Goal: Task Accomplishment & Management: Use online tool/utility

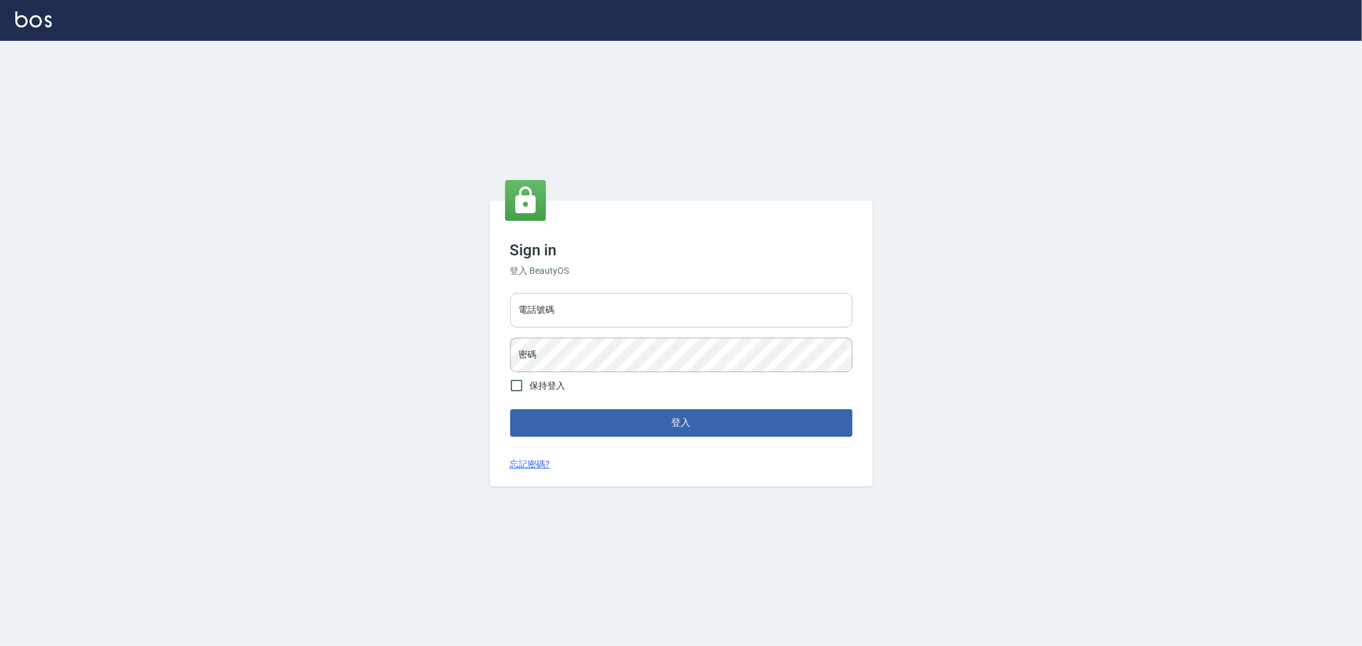
click at [591, 308] on input "電話號碼" at bounding box center [681, 310] width 342 height 34
type input "0222886821"
click at [510, 409] on button "登入" at bounding box center [681, 422] width 342 height 27
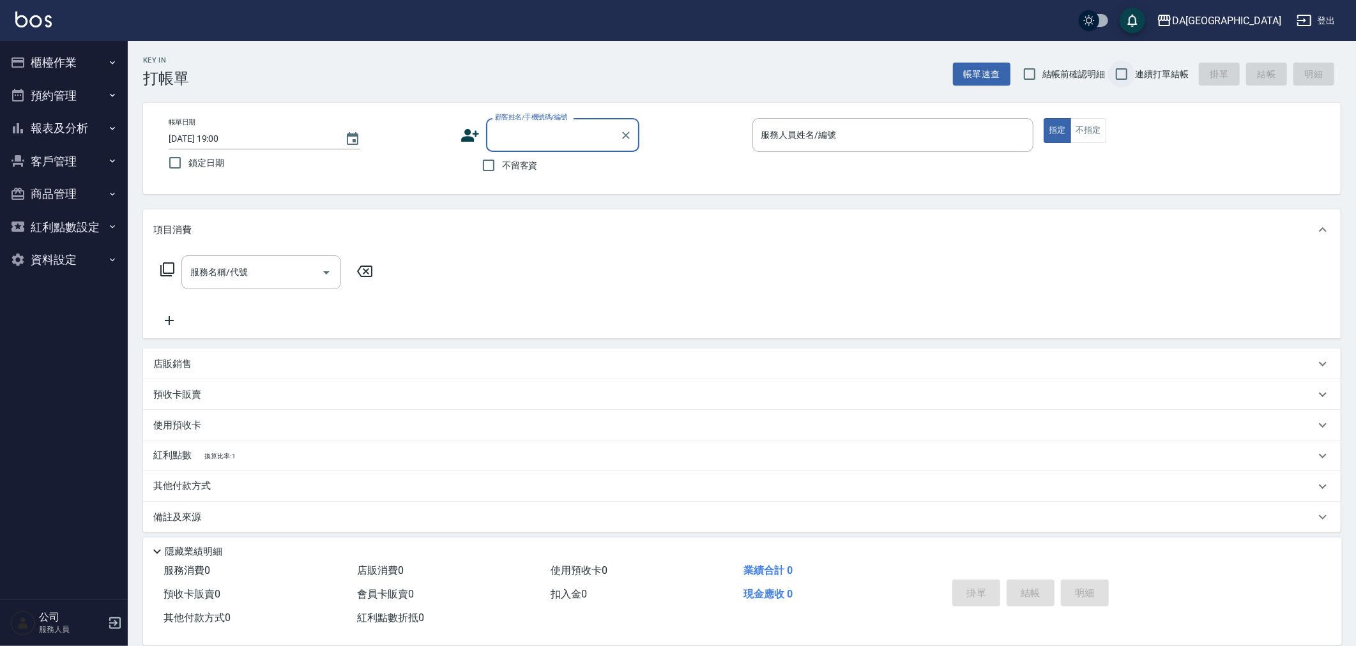
click at [1128, 68] on input "連續打單結帳" at bounding box center [1121, 74] width 27 height 27
checkbox input "true"
click at [1082, 75] on span "結帳前確認明細" at bounding box center [1074, 74] width 63 height 13
click at [1043, 75] on input "結帳前確認明細" at bounding box center [1029, 74] width 27 height 27
checkbox input "true"
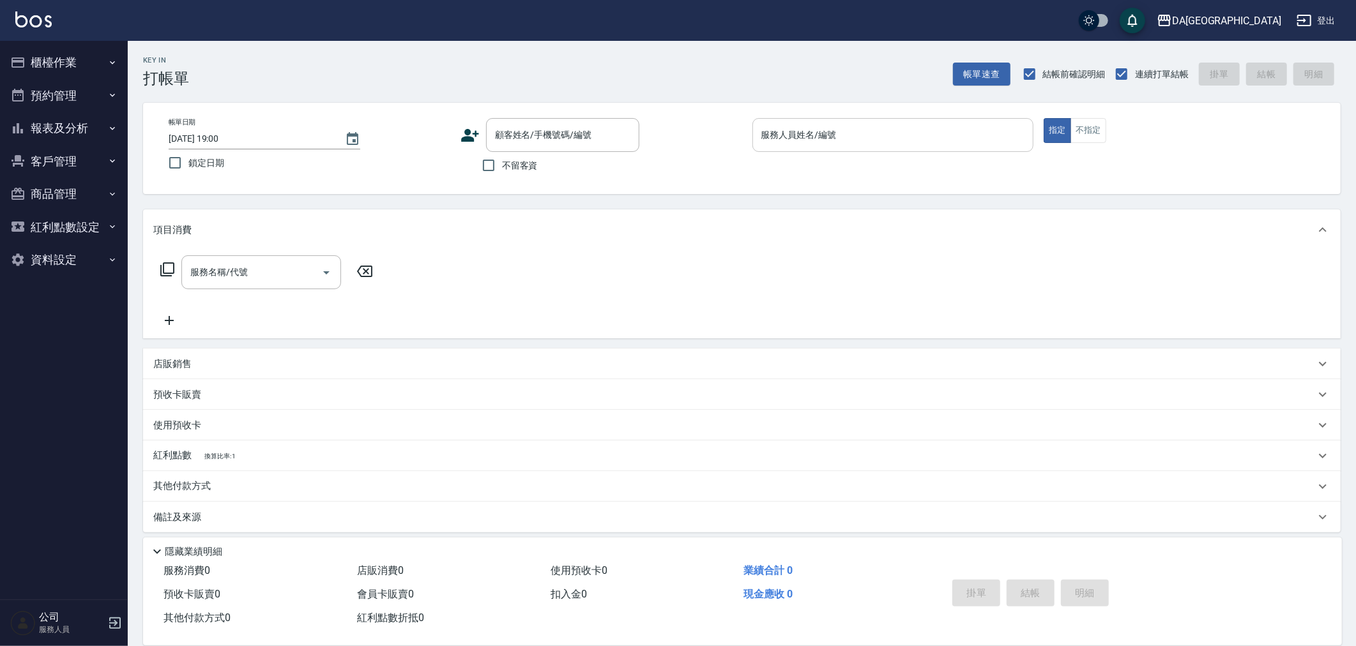
click at [879, 130] on input "服務人員姓名/編號" at bounding box center [893, 135] width 270 height 22
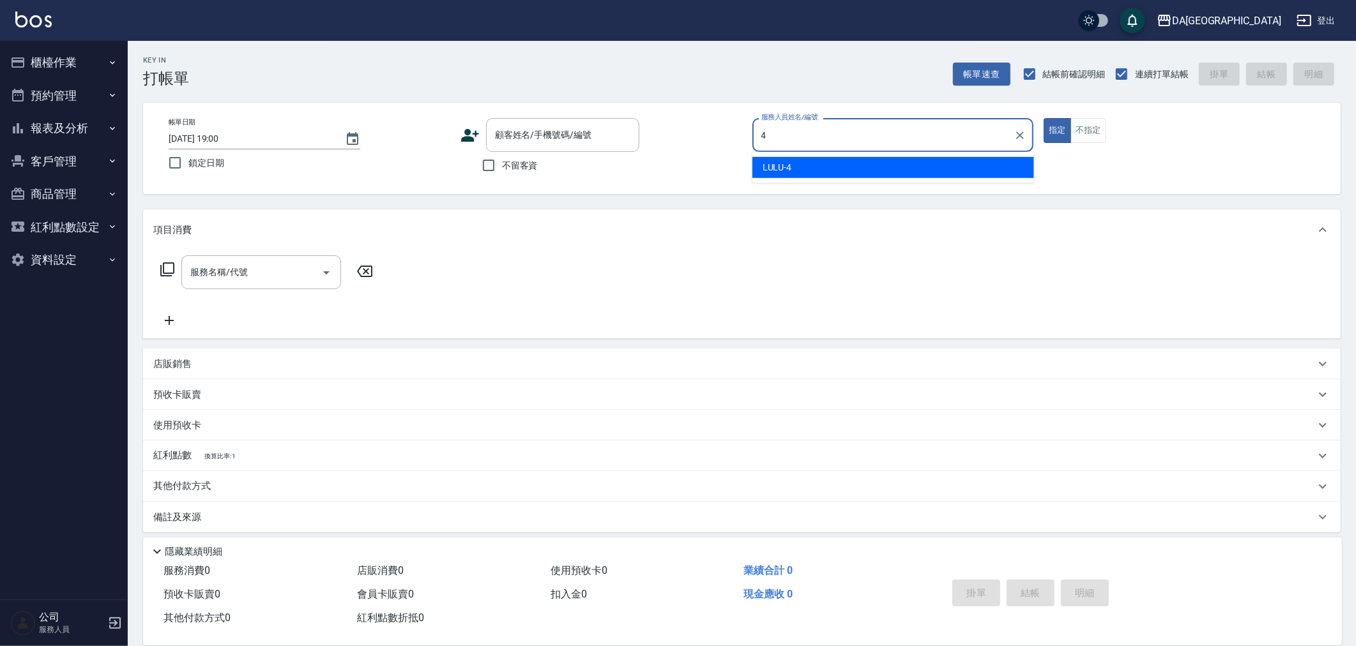
type input "LULU-4"
type button "true"
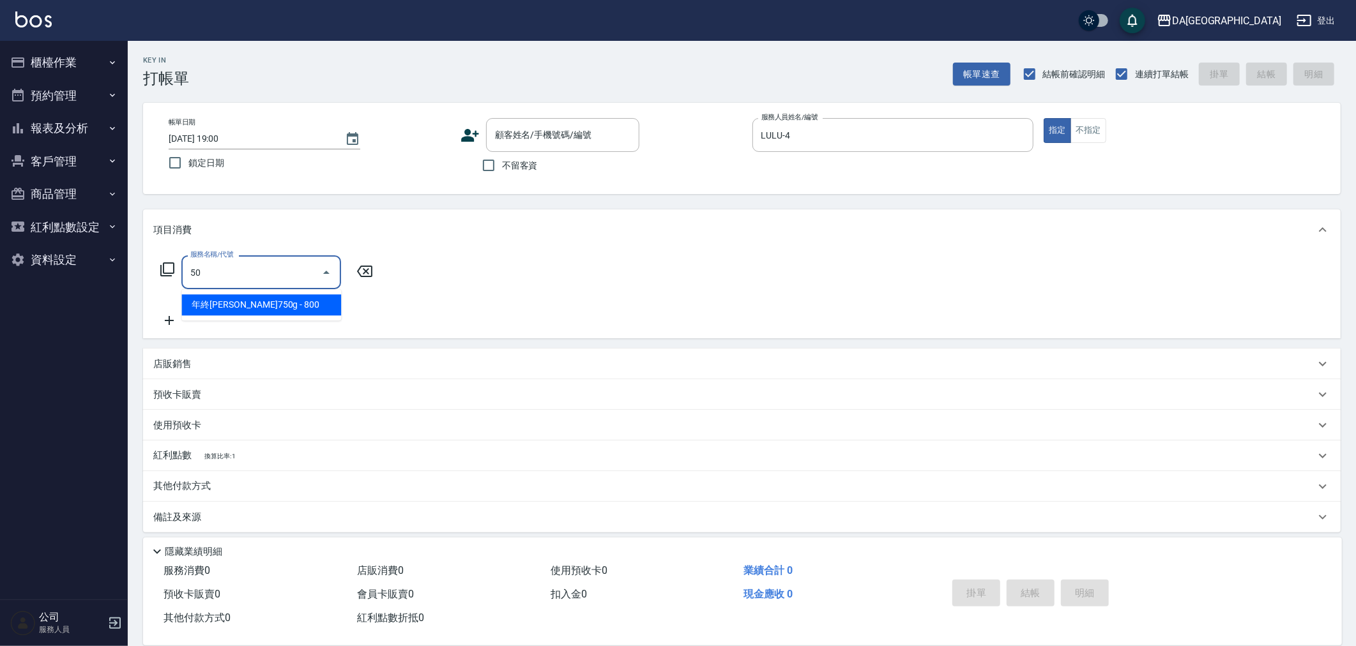
type input "501"
type input "100"
type input "染髮(501)"
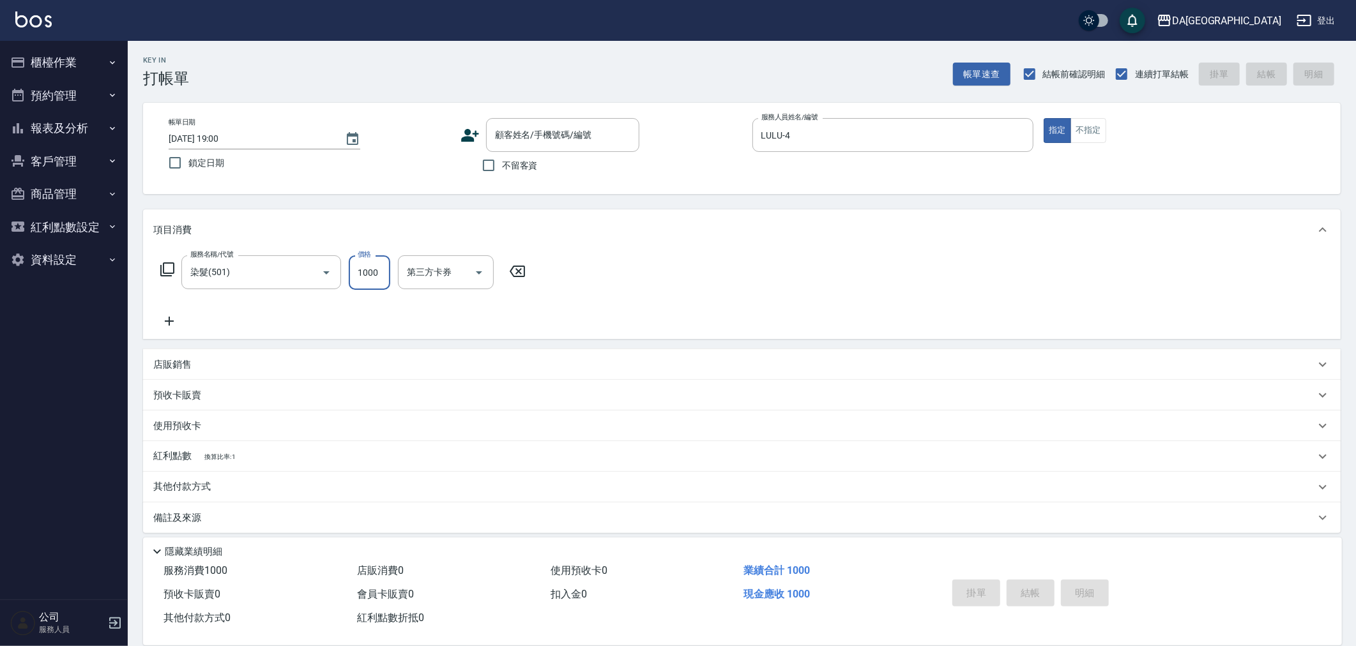
type input "0"
type input "179"
type input "170"
type input "1799"
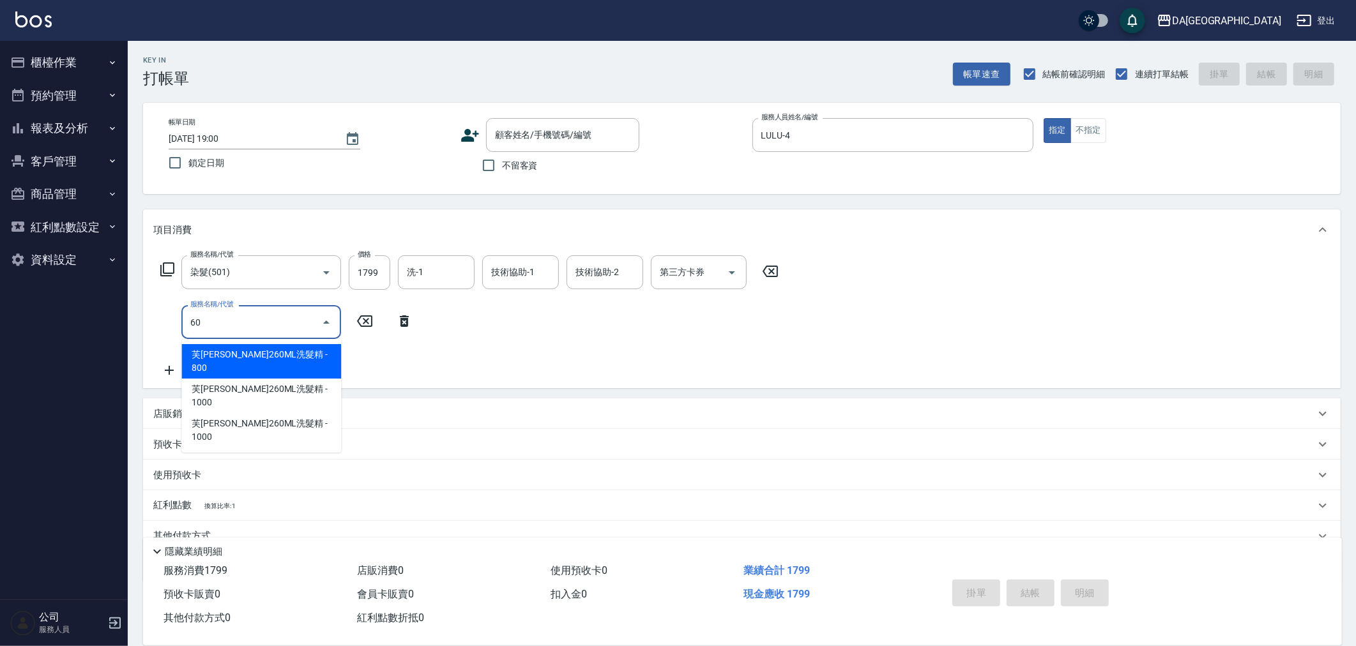
type input "601"
type input "270"
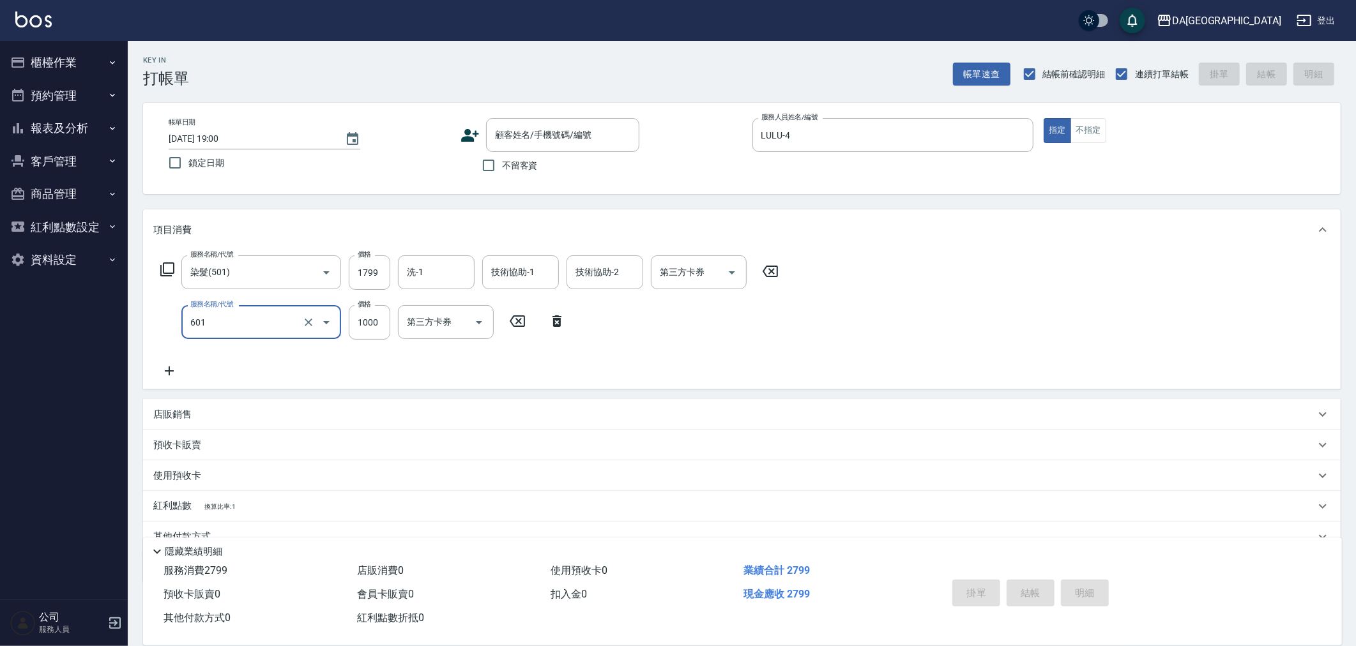
type input "自備護髮(1000上)(601)"
type input "180"
type input "13"
type input "190"
type input "130"
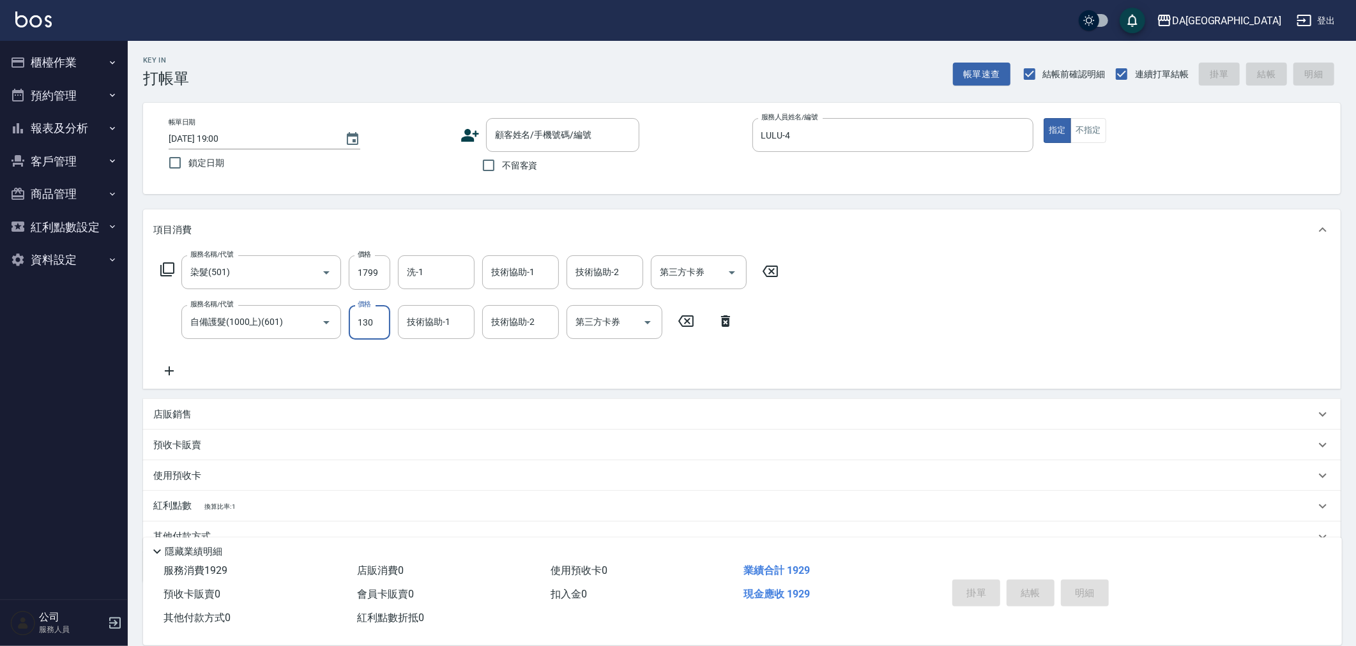
type input "300"
type input "1300"
click at [526, 172] on label "不留客資" at bounding box center [506, 165] width 63 height 27
click at [502, 172] on input "不留客資" at bounding box center [488, 165] width 27 height 27
checkbox input "true"
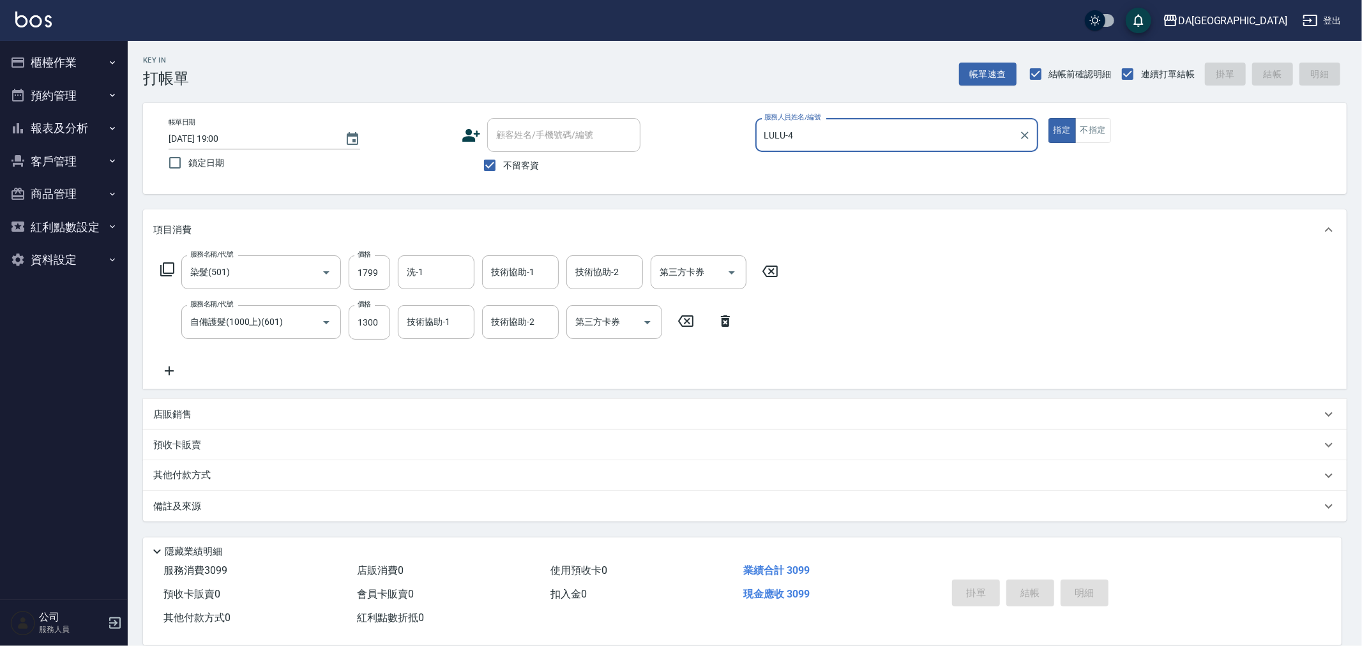
type input "[DATE] 19:01"
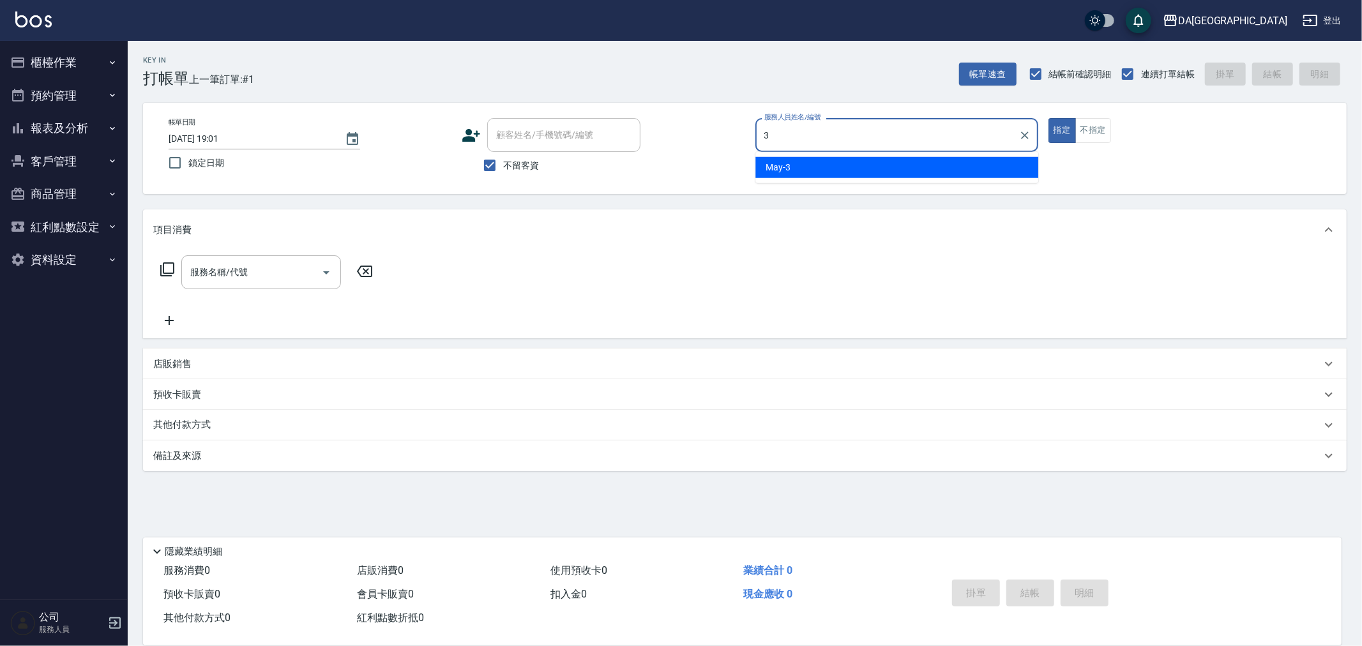
type input "May-3"
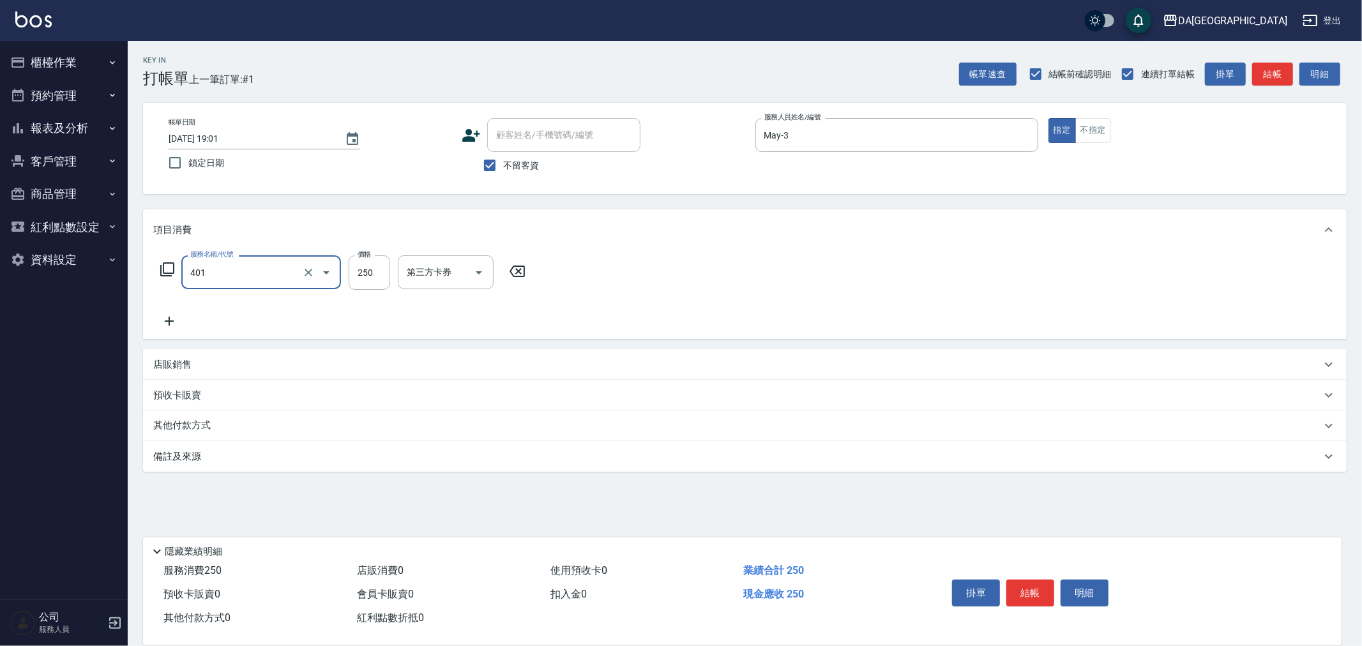
type input "剪髮(401)"
type input "300"
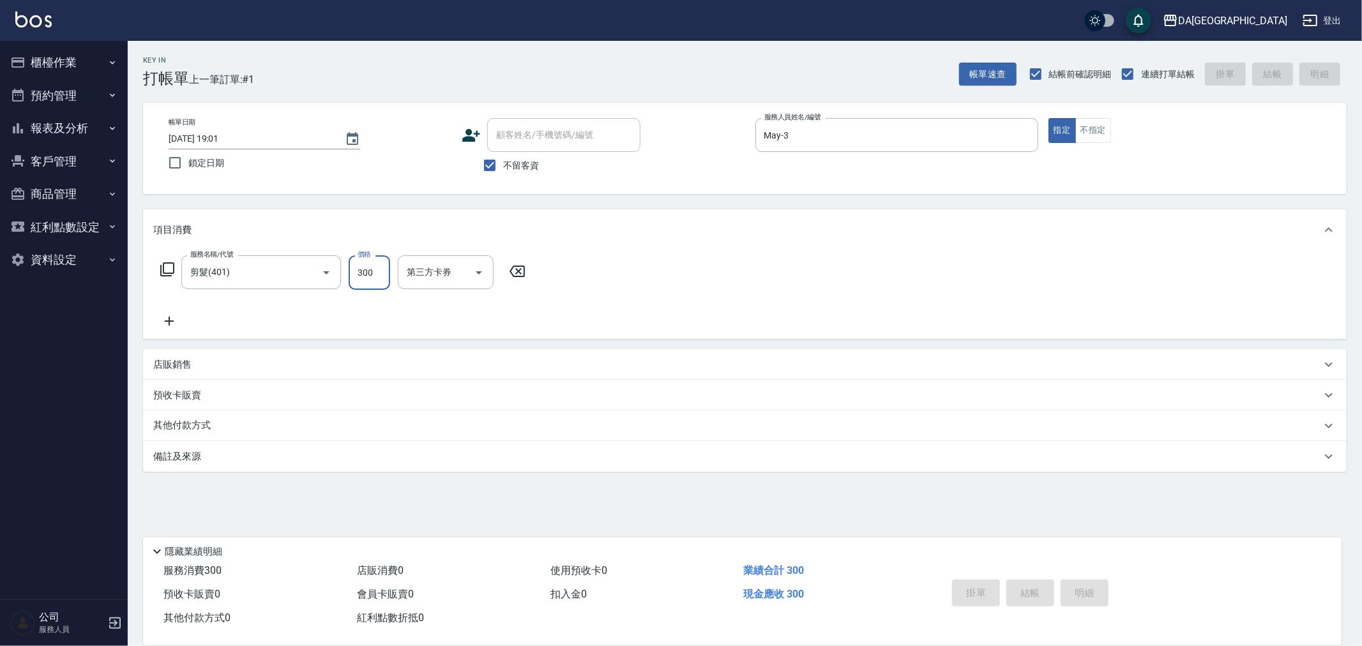
type input "[DATE] 19:02"
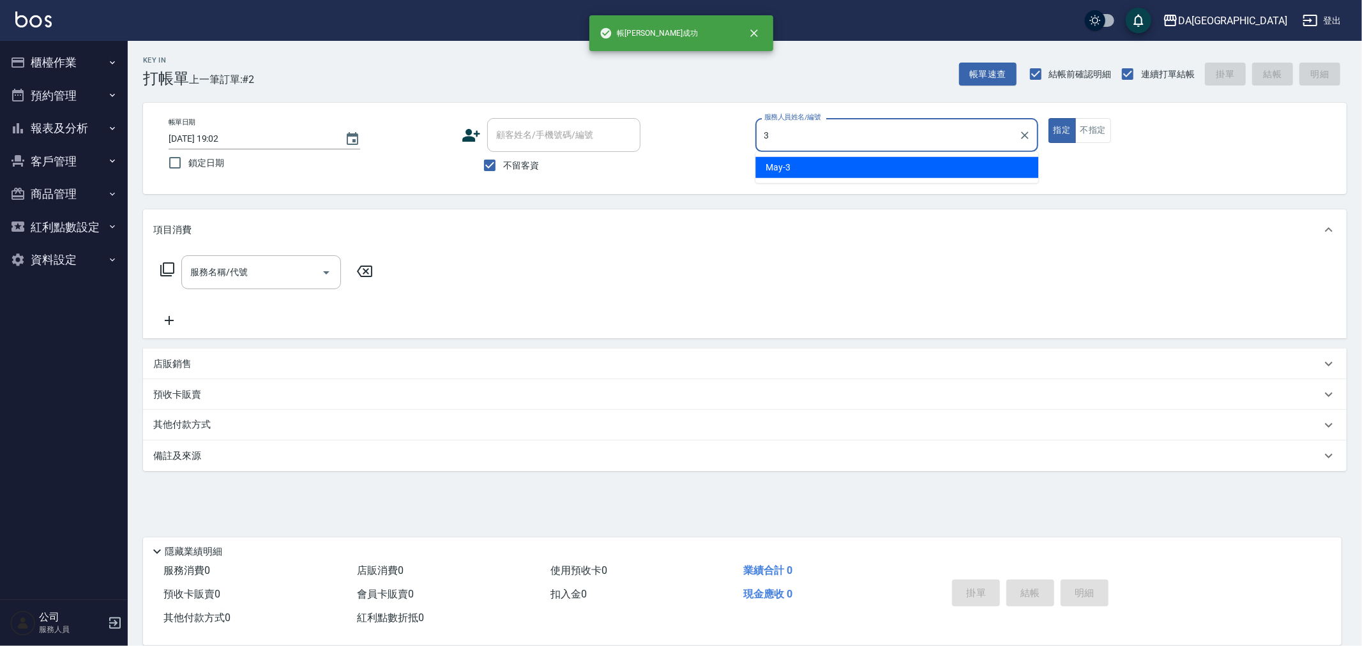
type input "May-3"
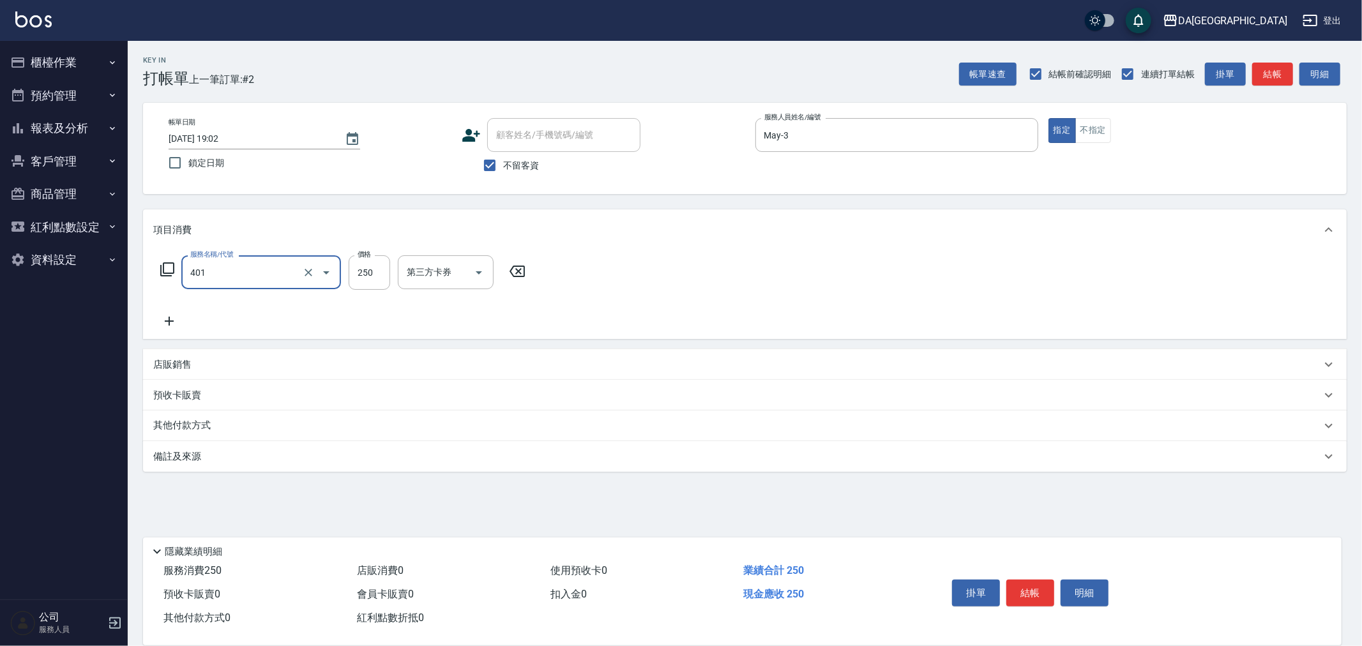
type input "剪髮(401)"
type input "400"
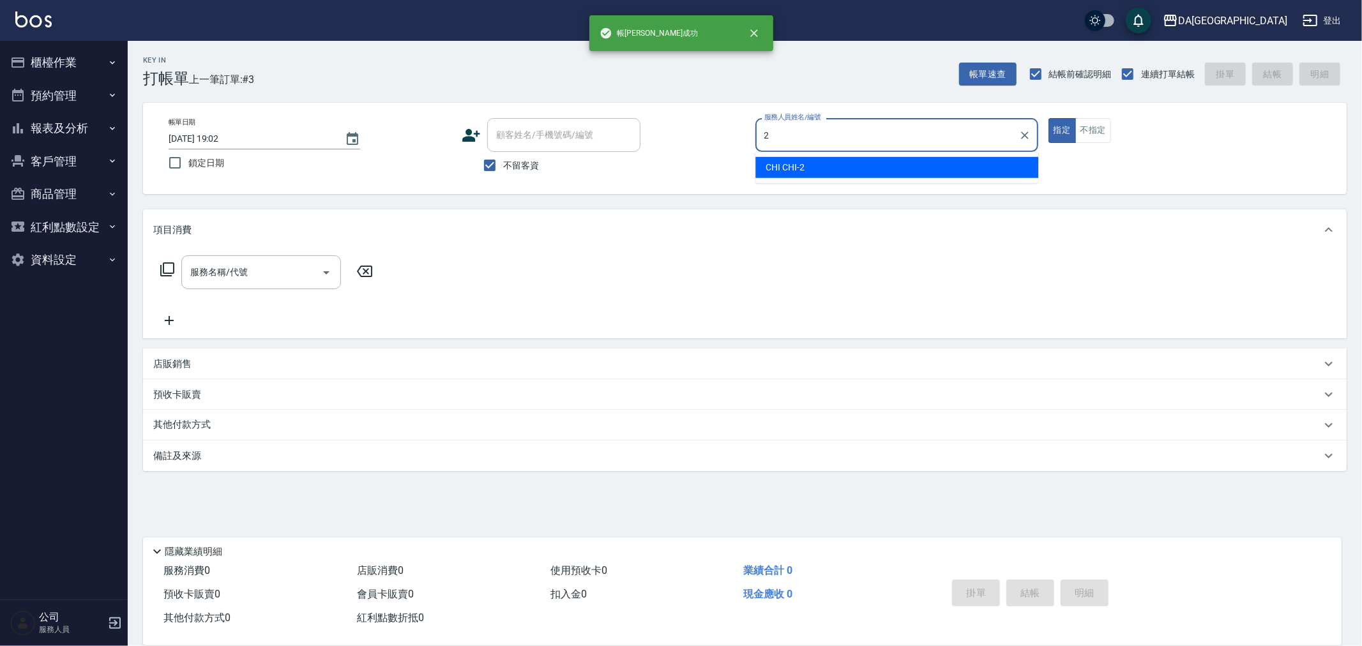
type input "CHI CHI-2"
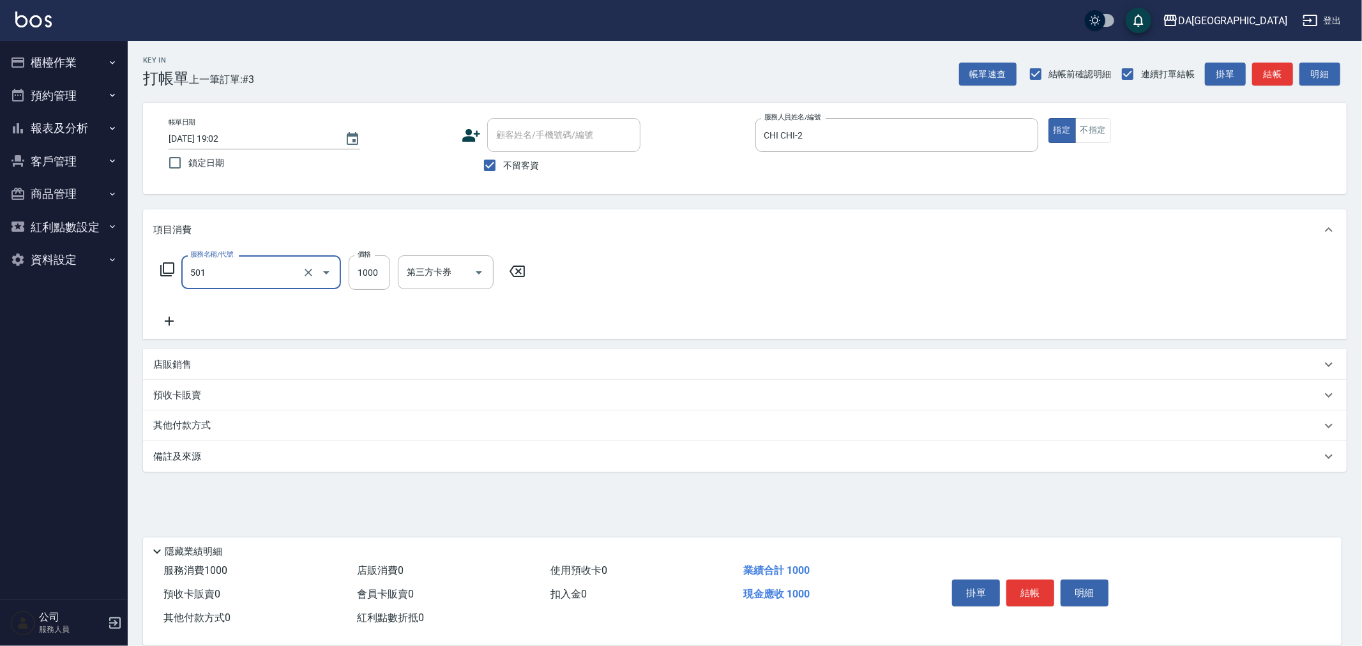
type input "染髮(501)"
type input "1300"
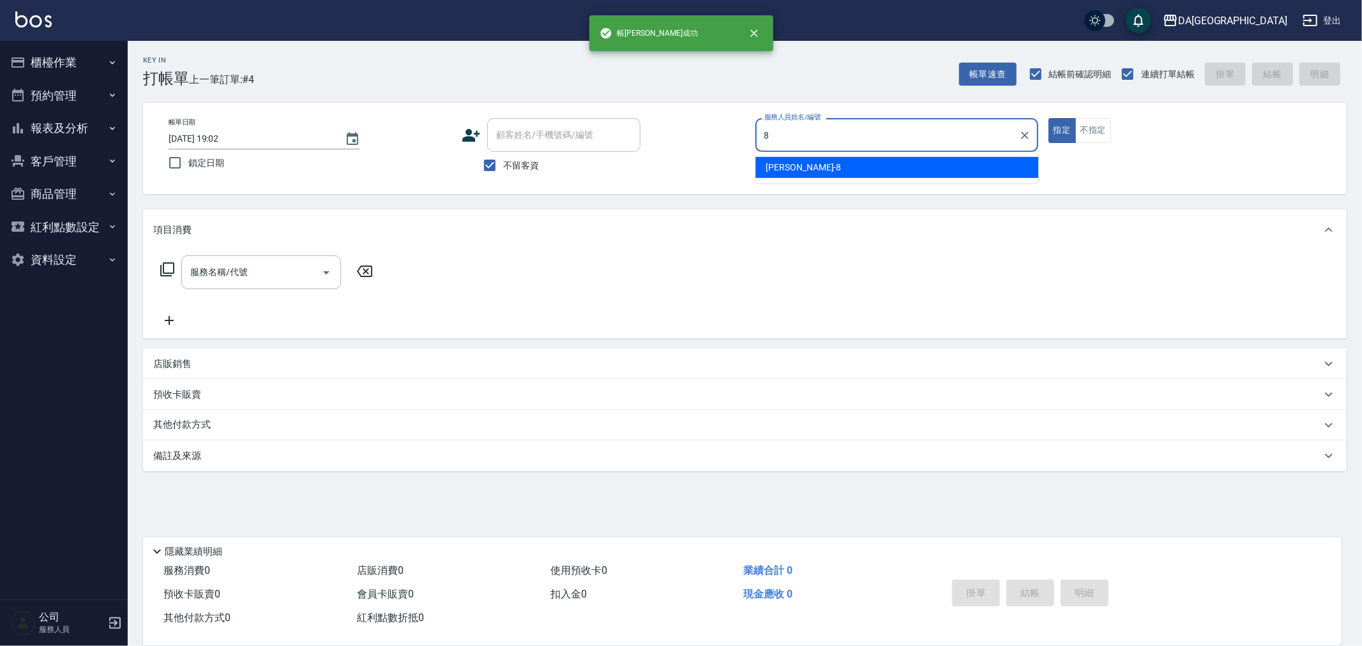
type input "[PERSON_NAME]-8"
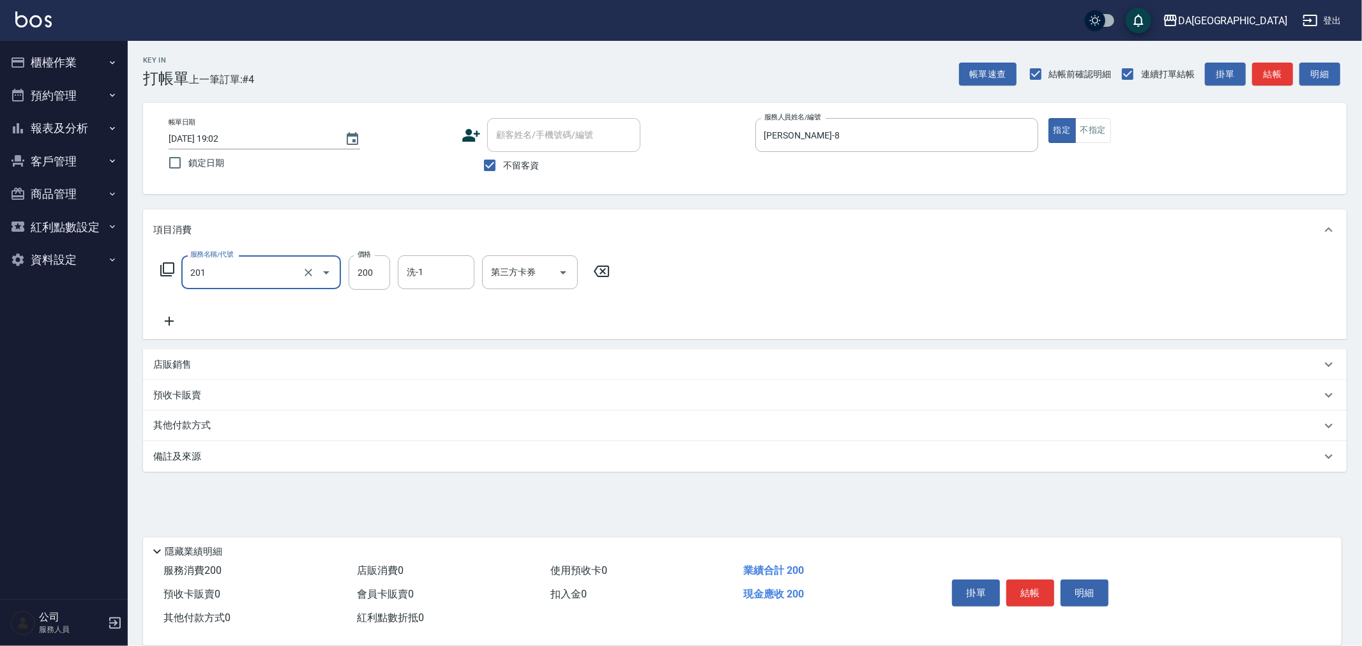
type input "洗髮(201)"
type input "300"
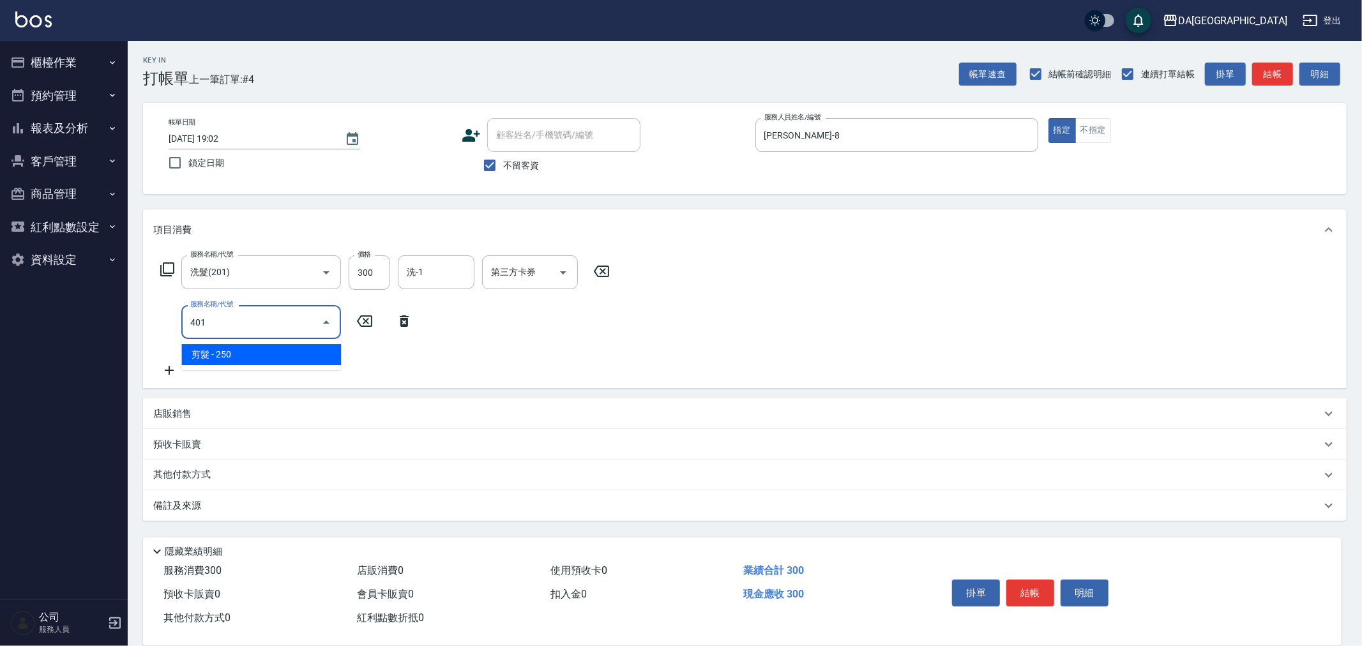
type input "剪髮(401)"
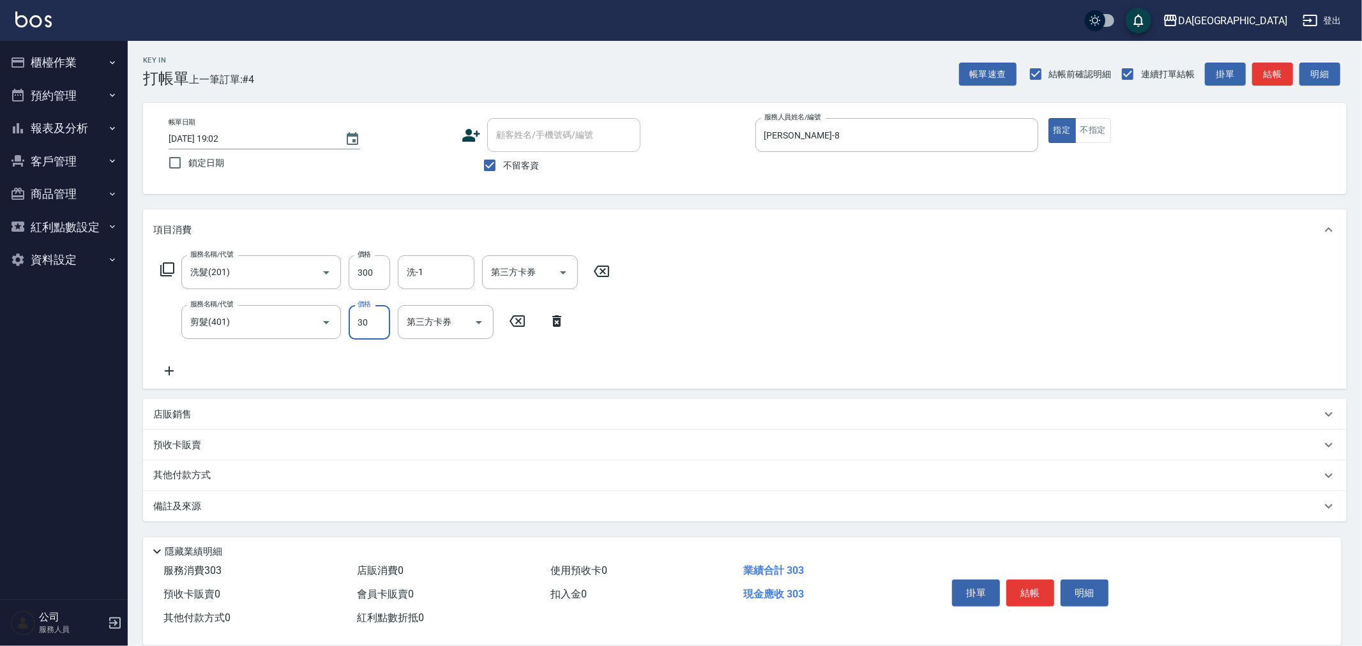
type input "300"
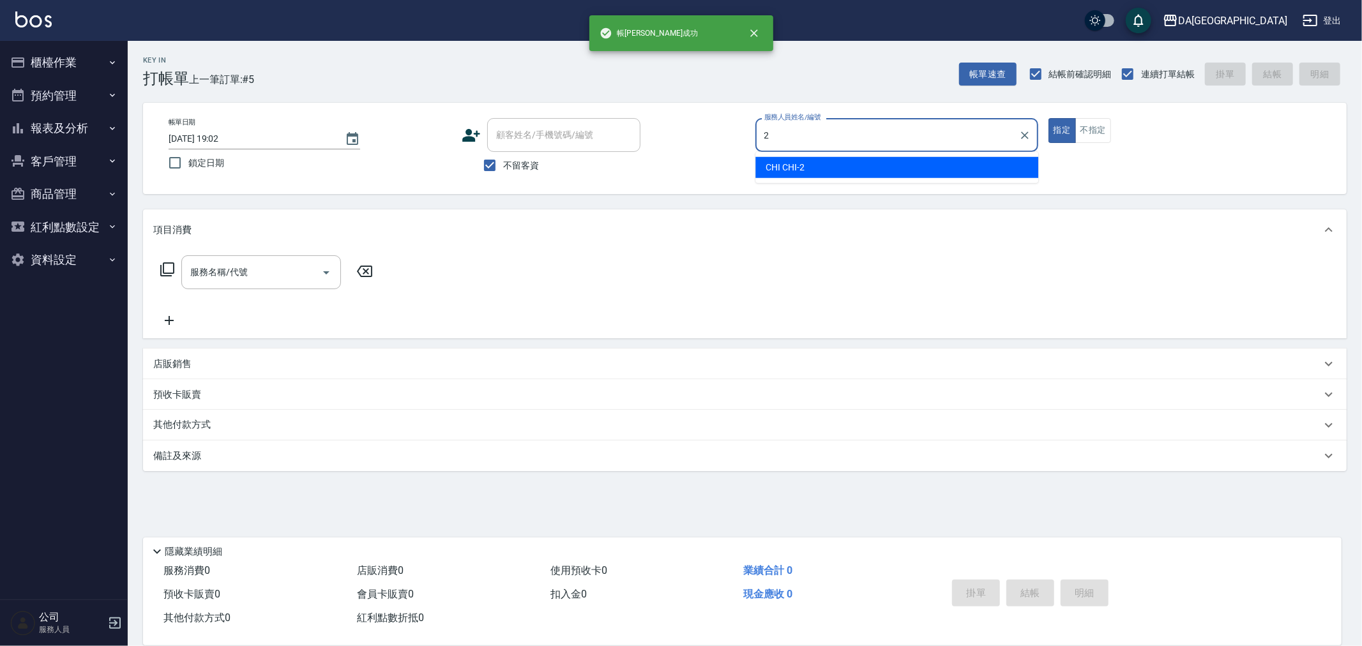
type input "CHI CHI-2"
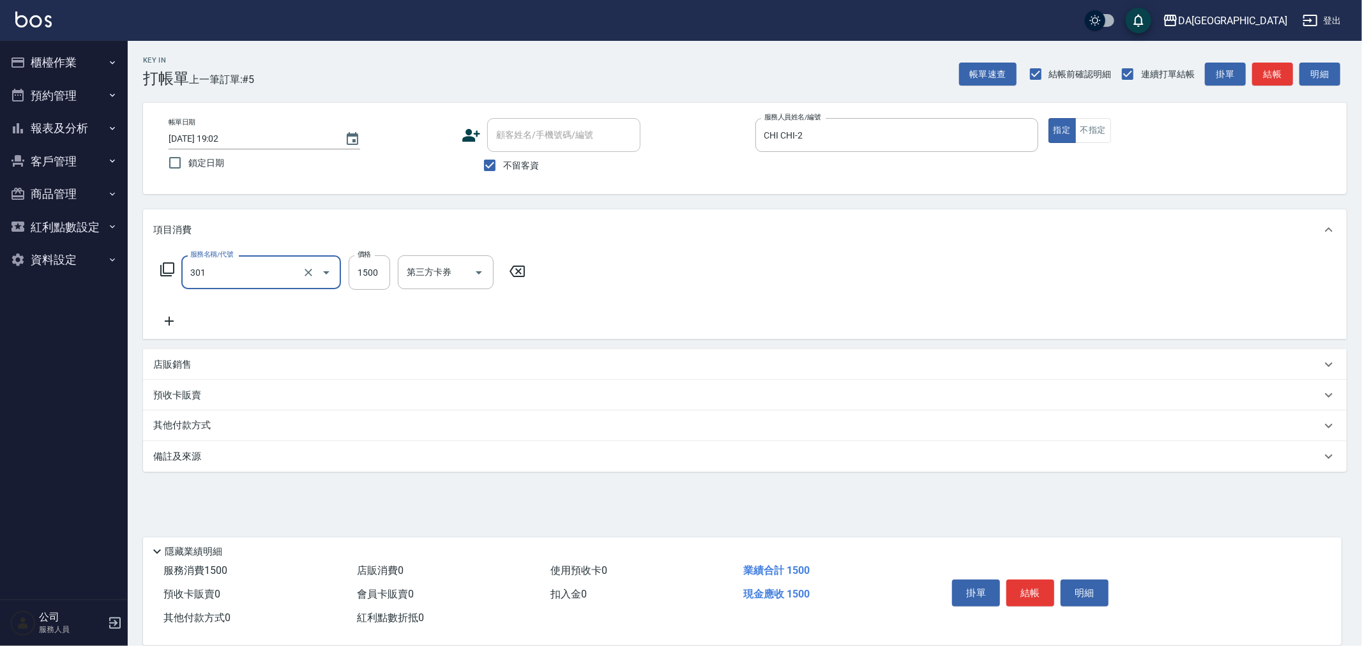
type input "燙髮(301)"
type input "2680"
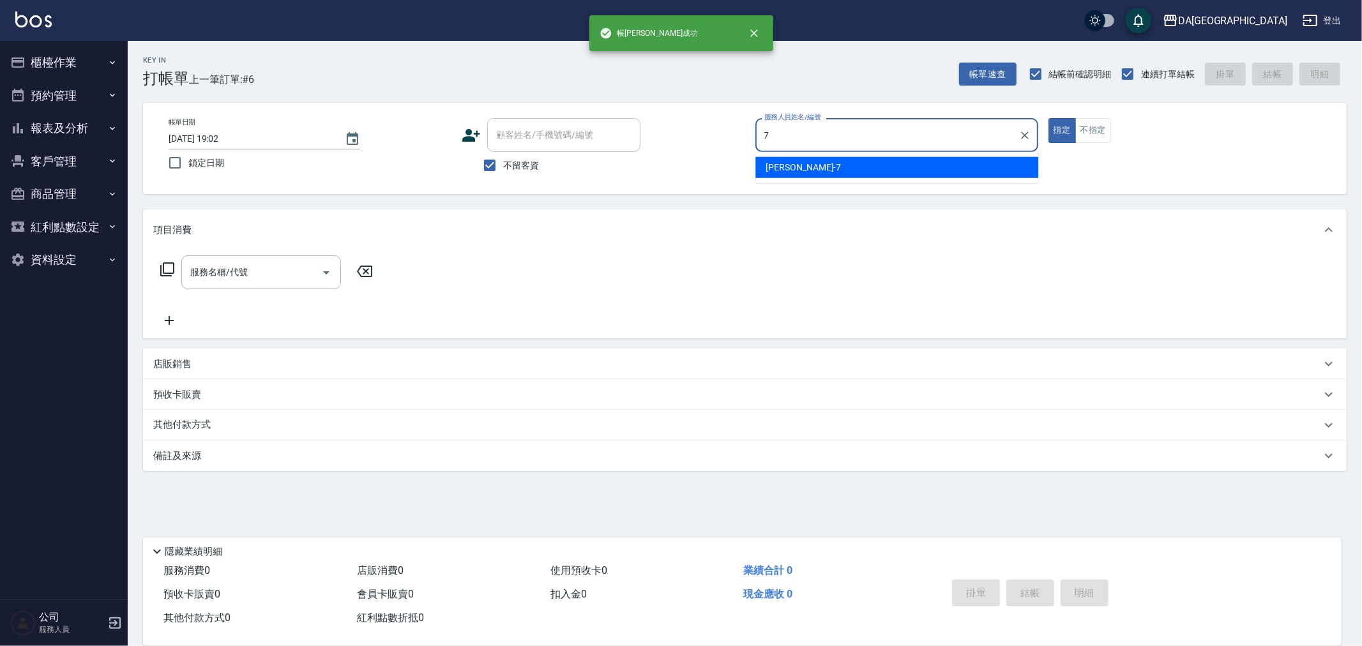
type input "Mimi-7"
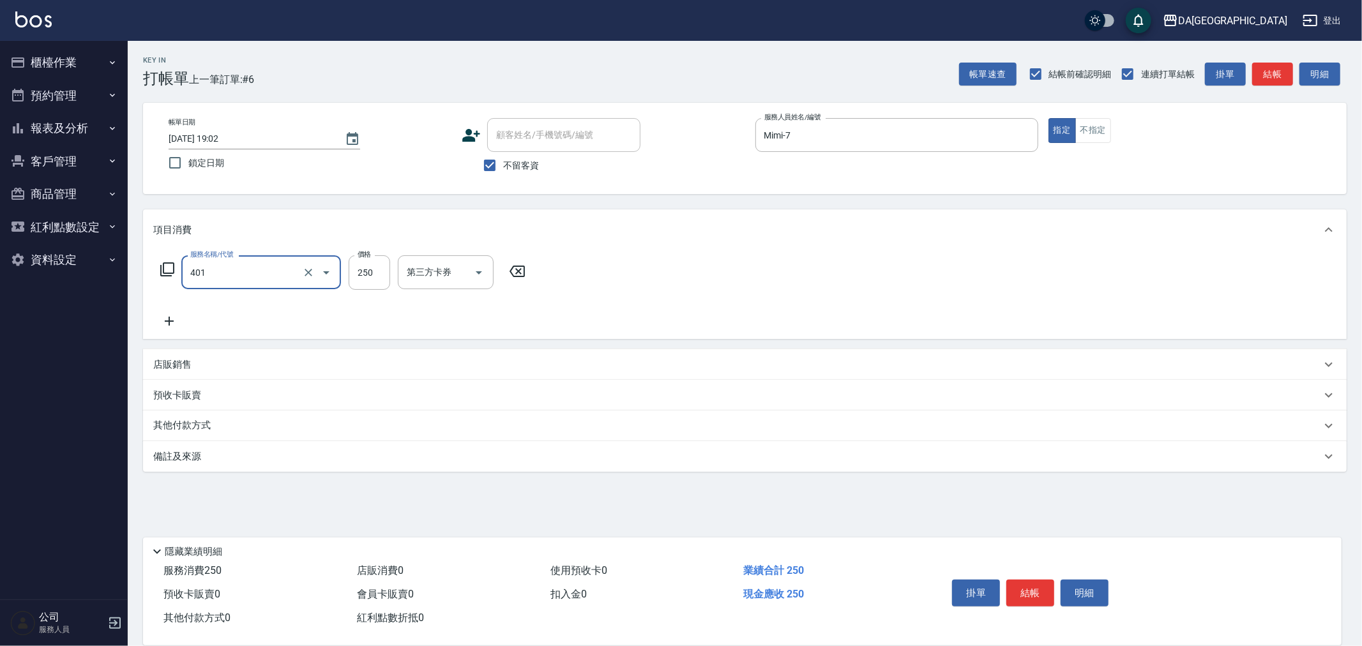
type input "剪髮(401)"
type input "300"
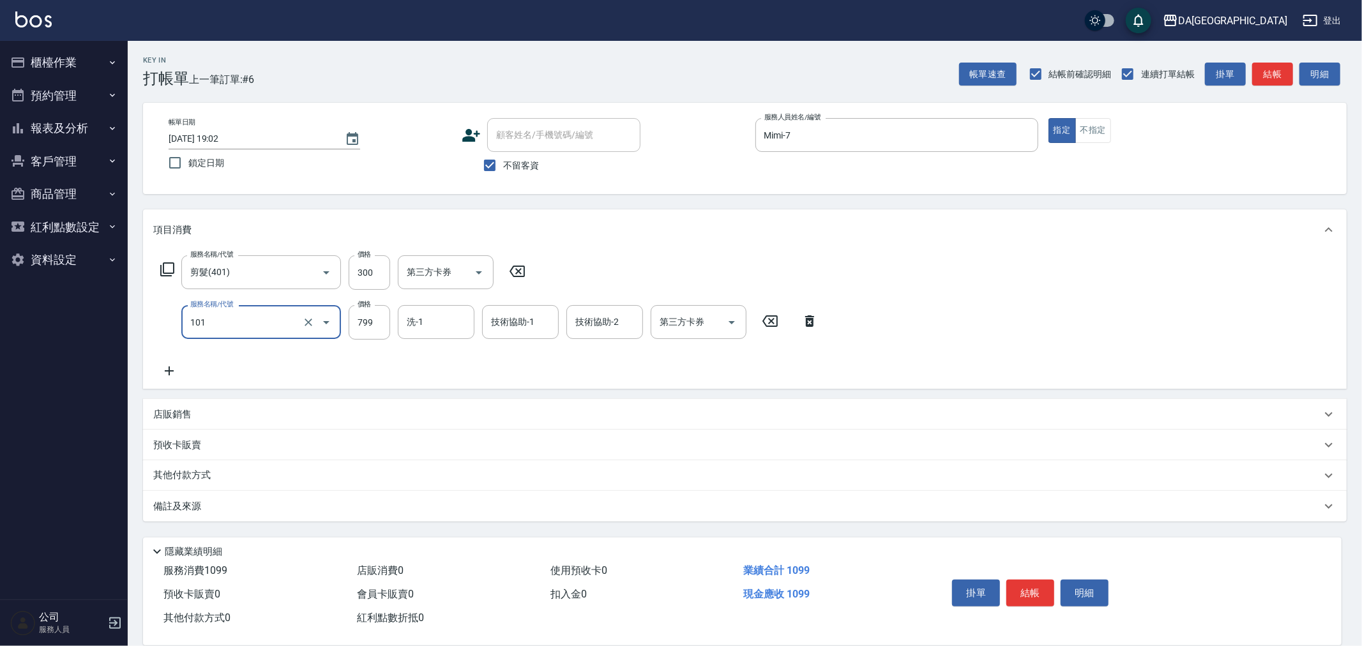
type input "洗+AB劑(101)"
type input "1000"
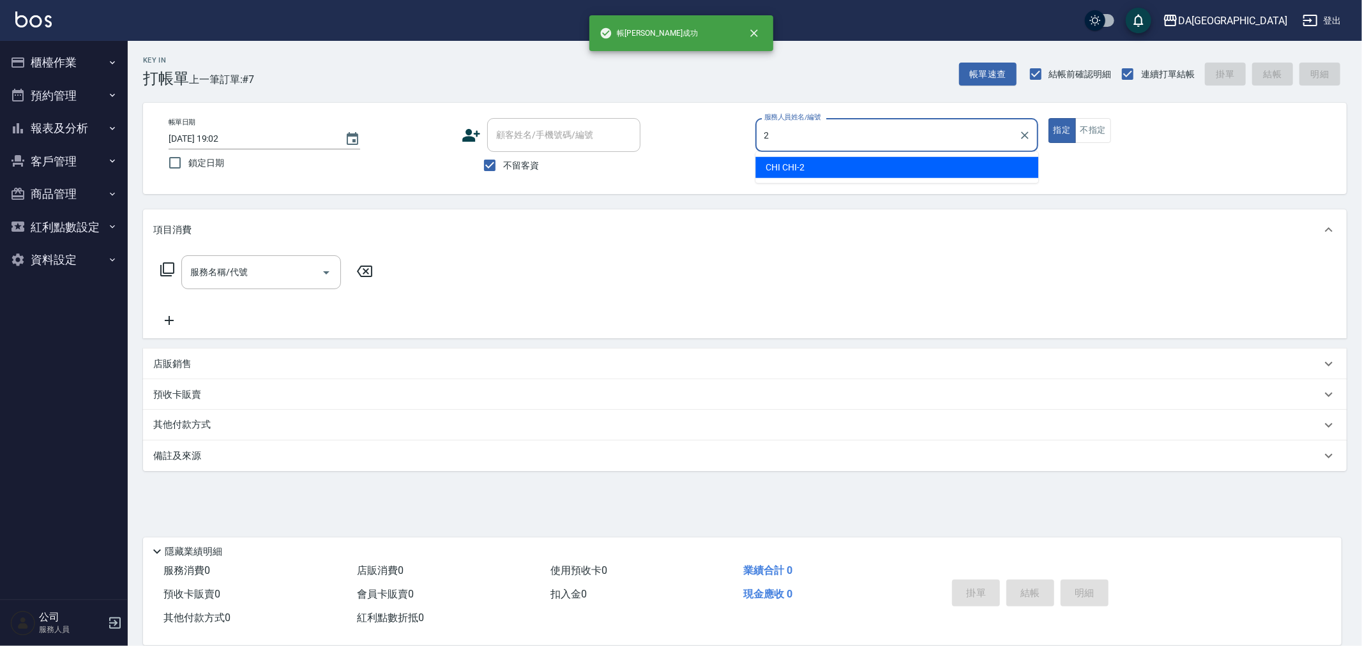
type input "CHI CHI-2"
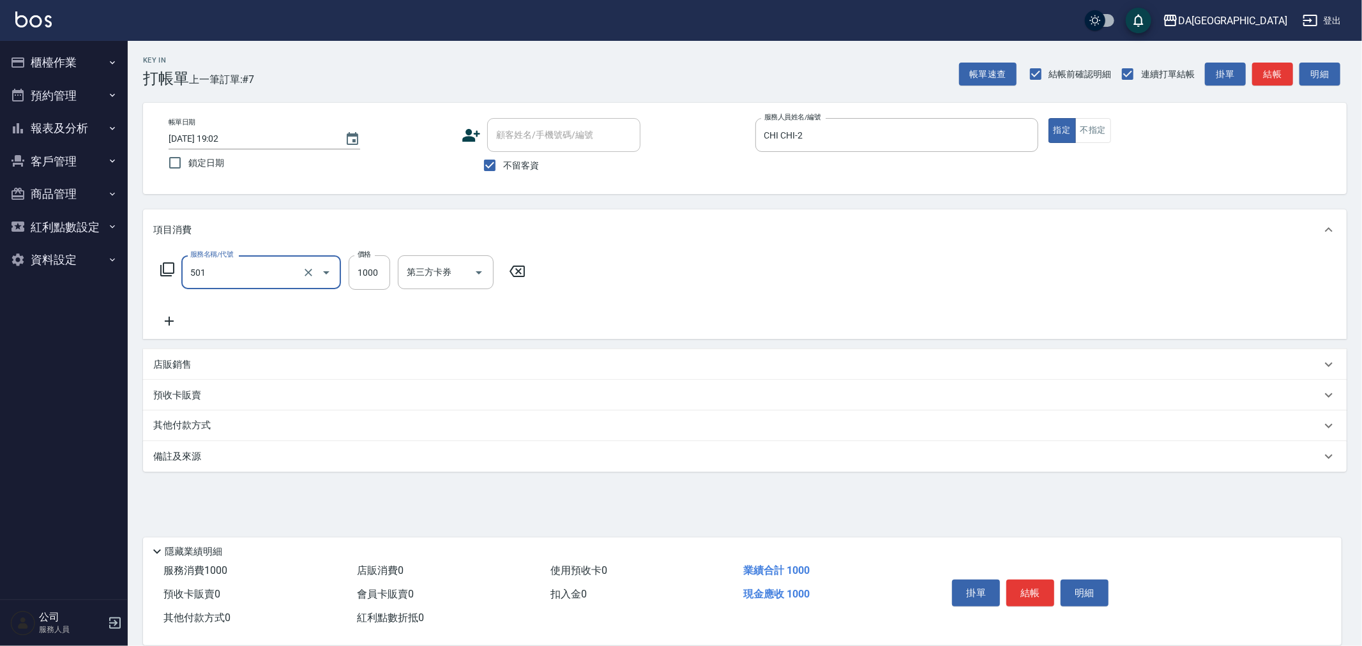
type input "染髮(501)"
type input "1690"
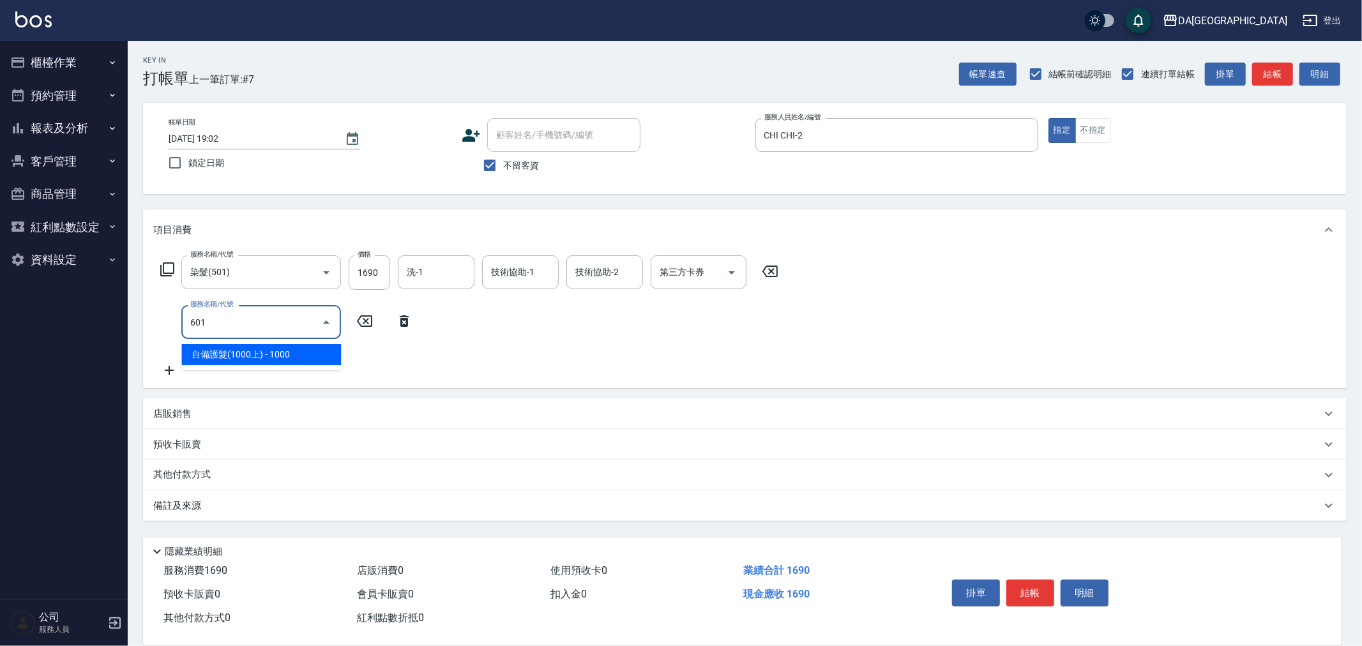
type input "自備護髮(1000上)(601)"
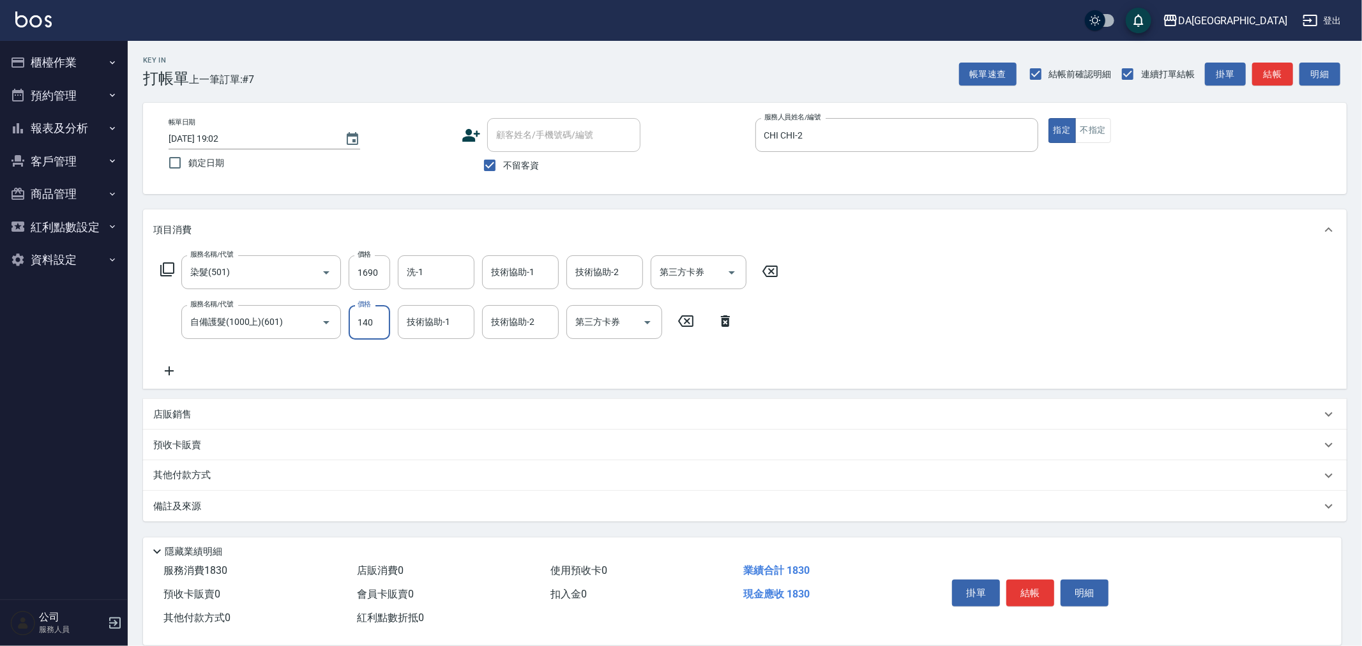
type input "1400"
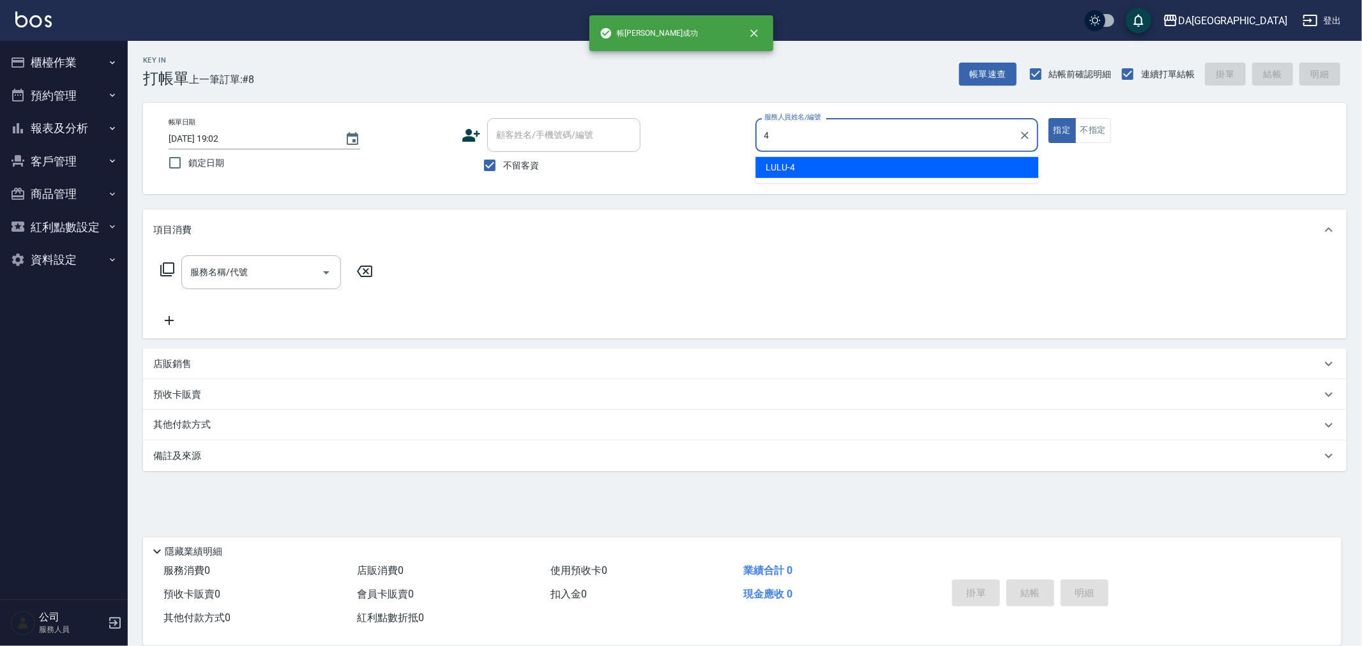
type input "LULU-4"
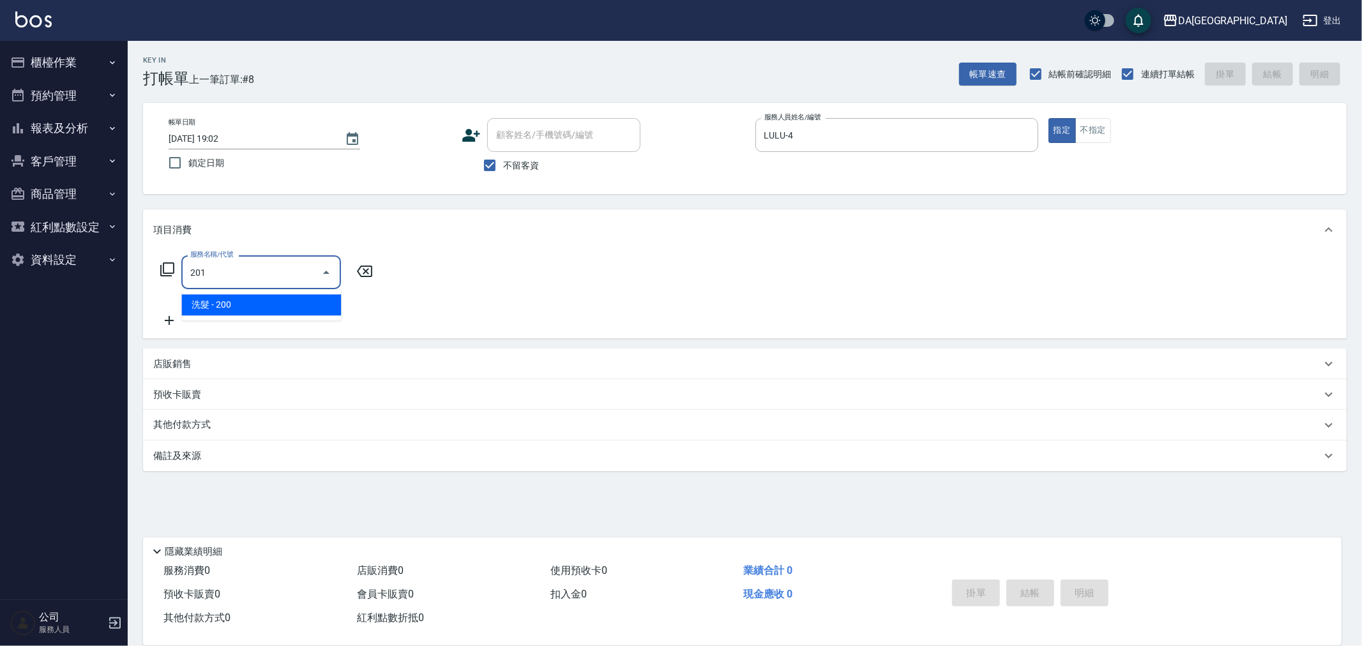
type input "洗髮(201)"
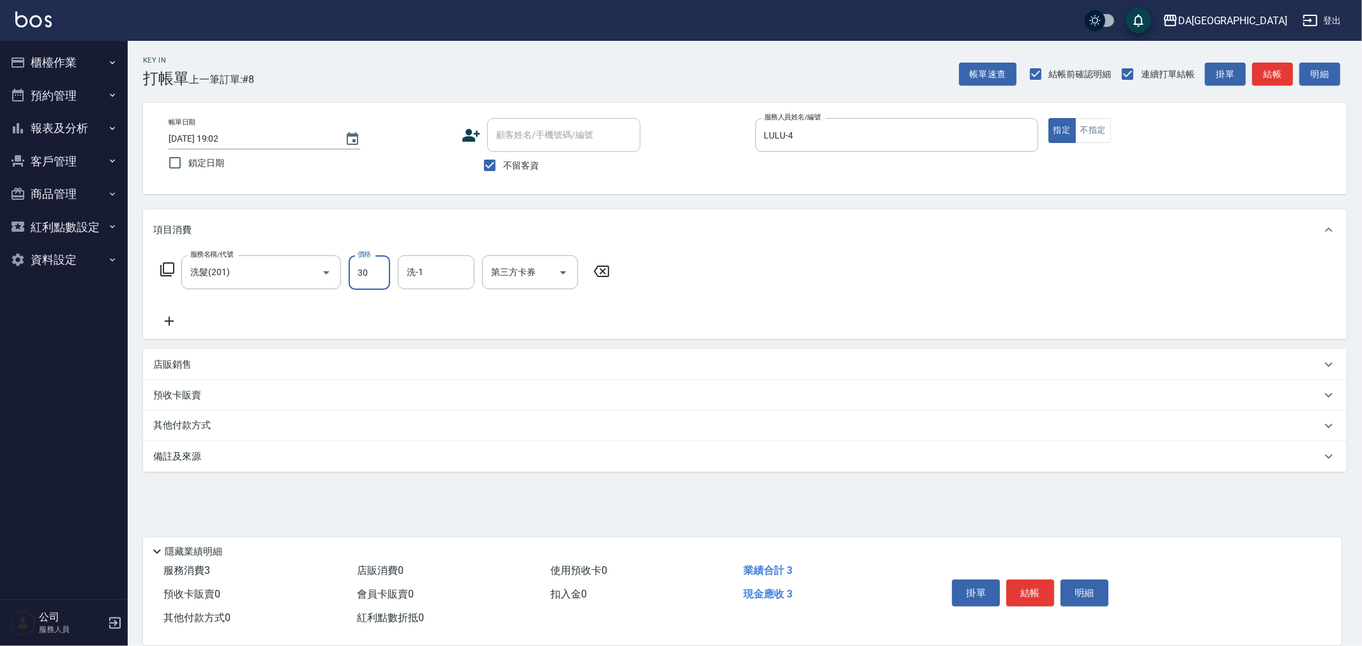
type input "300"
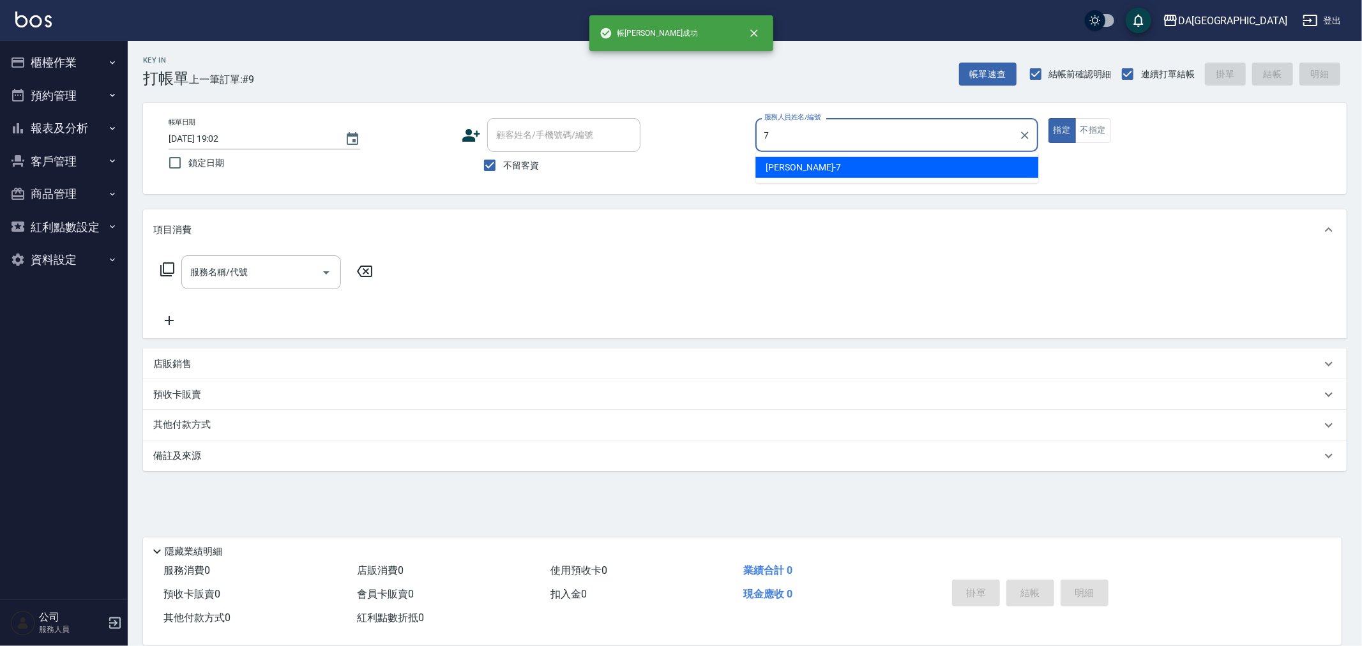
type input "Mimi-7"
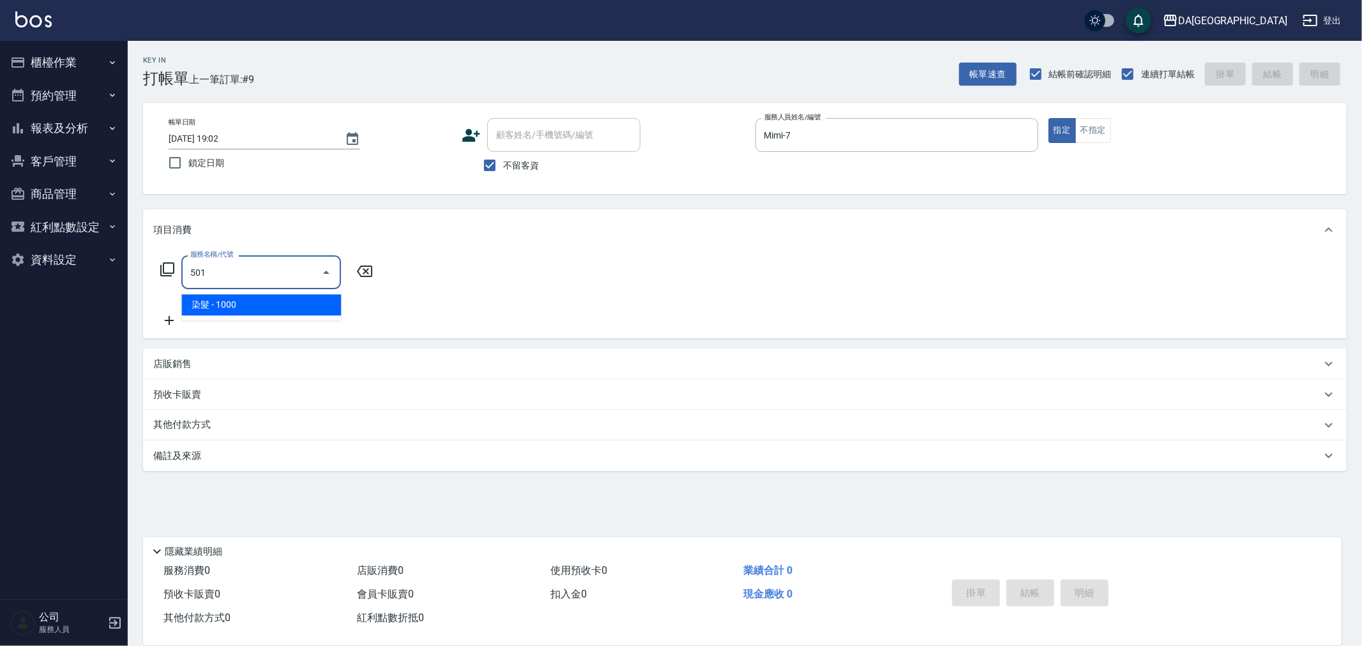
type input "染髮(501)"
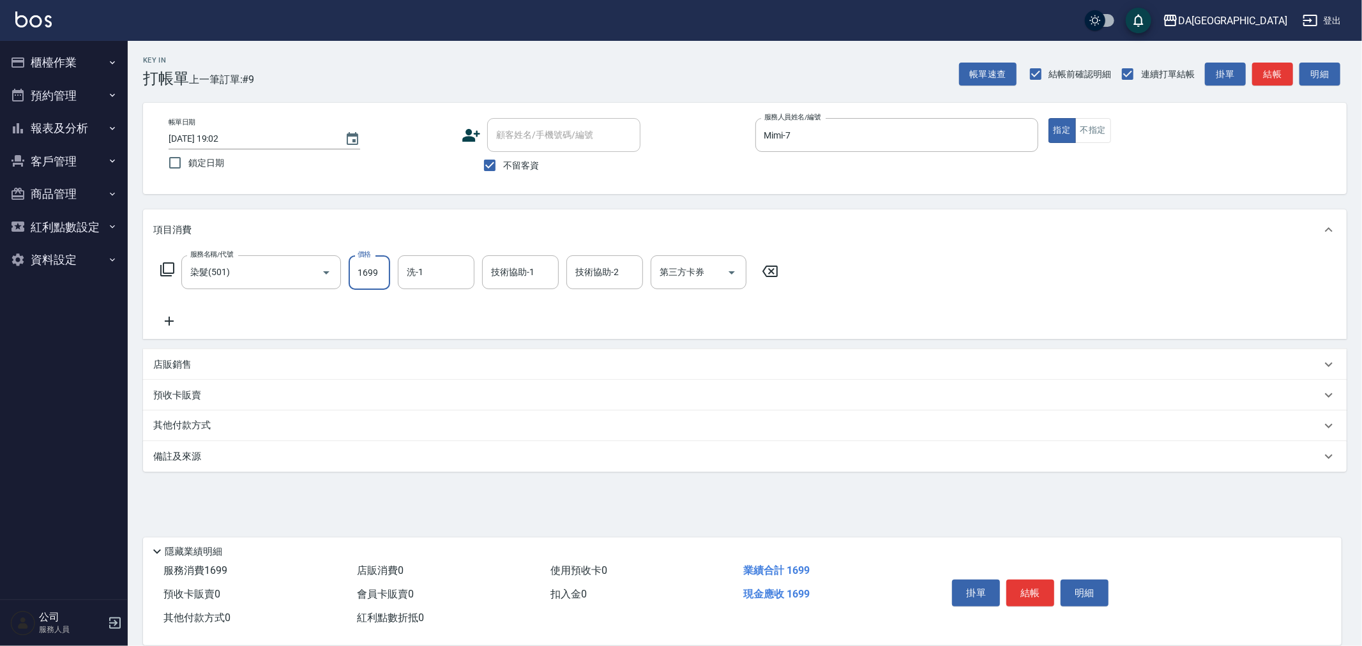
type input "1699"
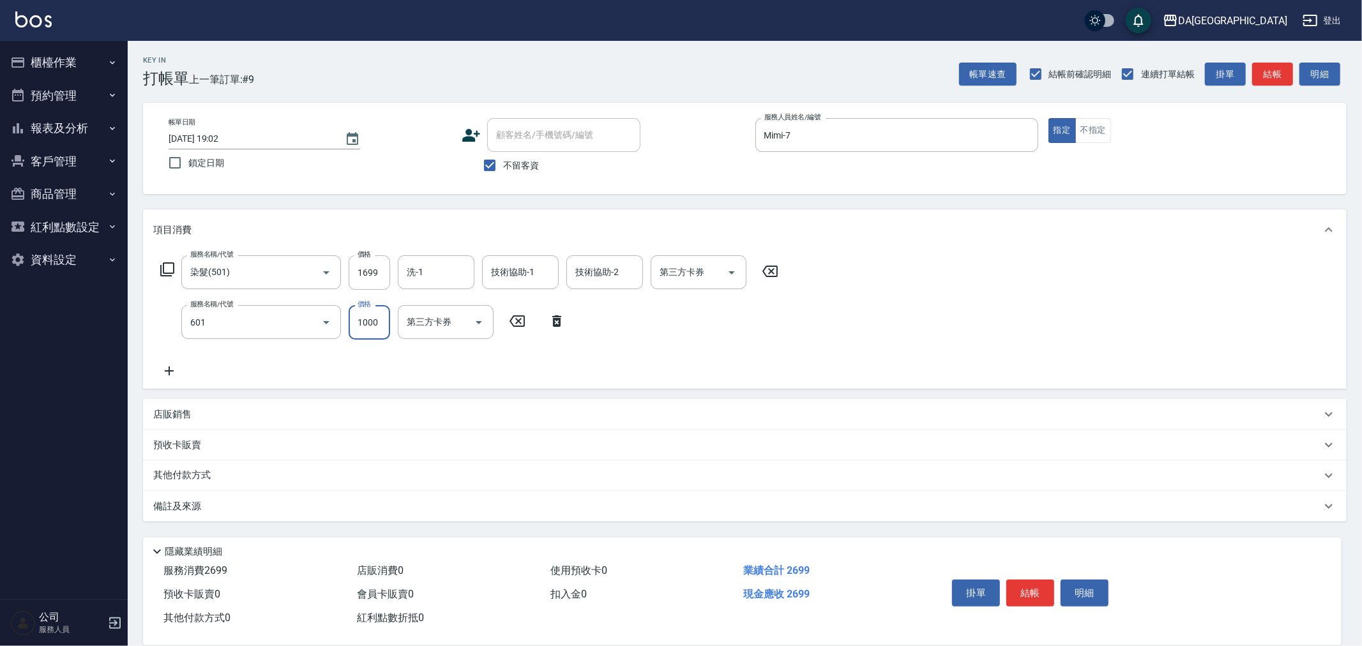
type input "自備護髮(1000上)(601)"
type input "1300"
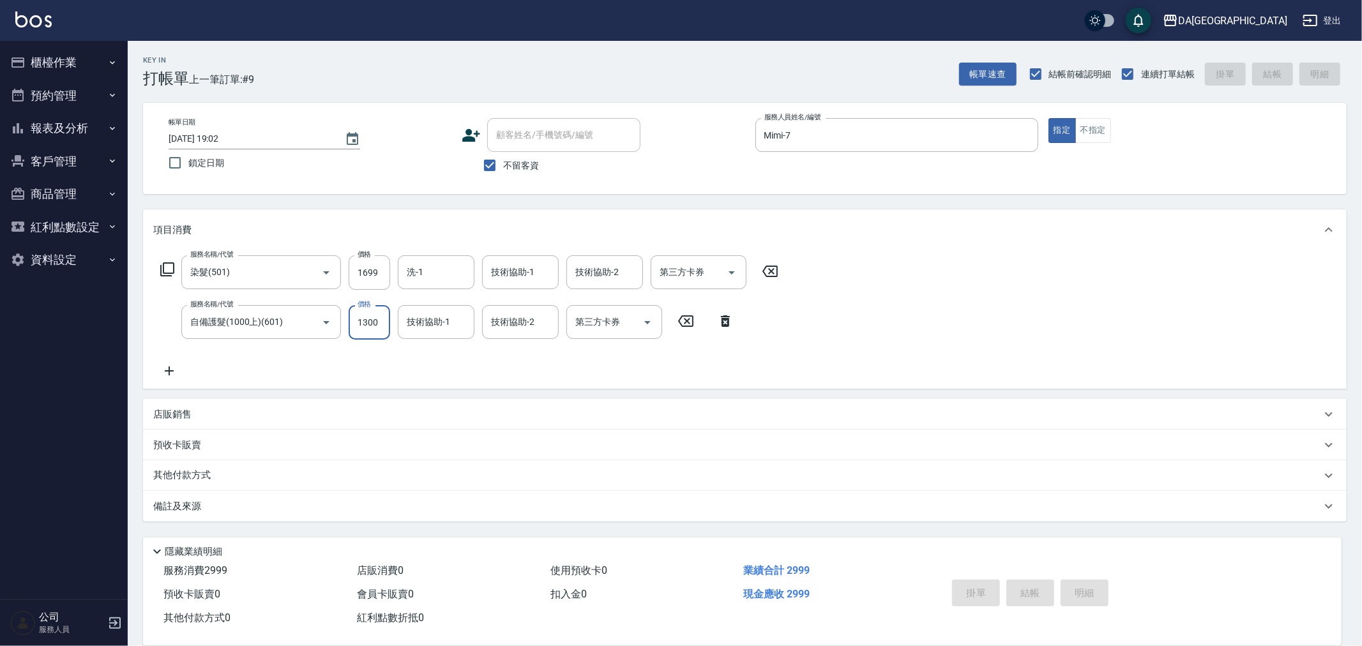
type input "[DATE] 19:03"
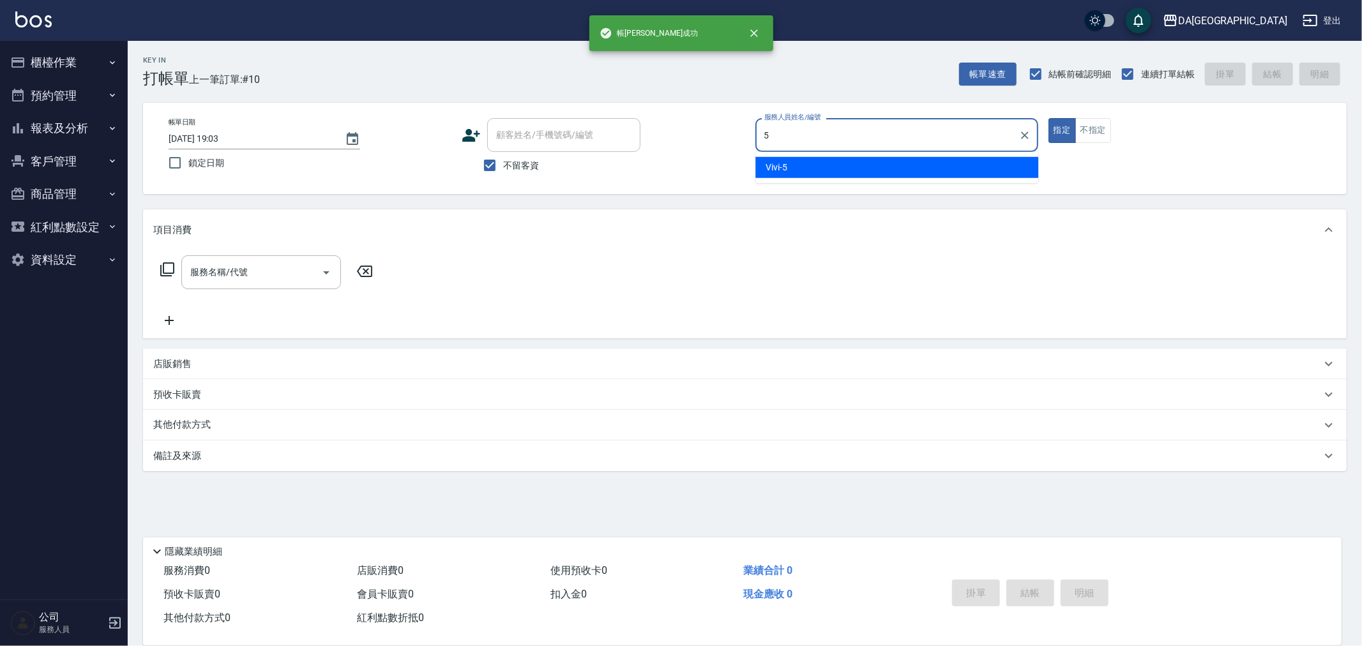
type input "Vivi-5"
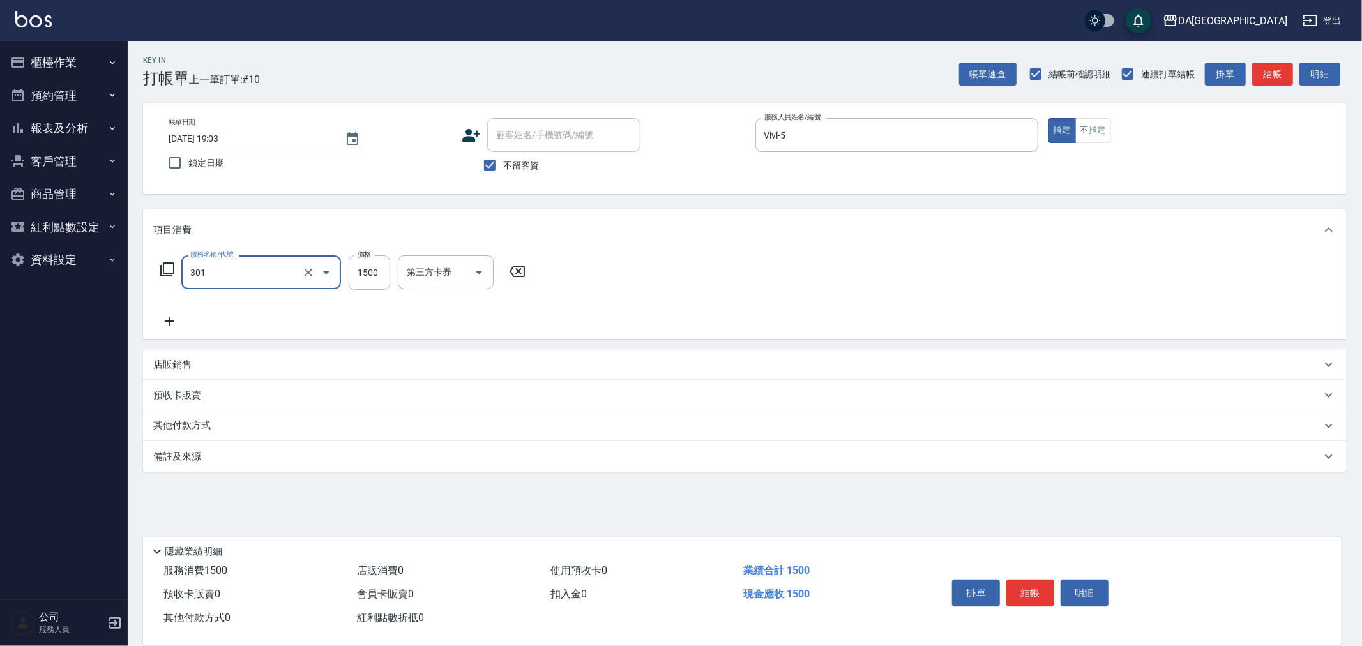
type input "燙髮(301)"
type input "1990"
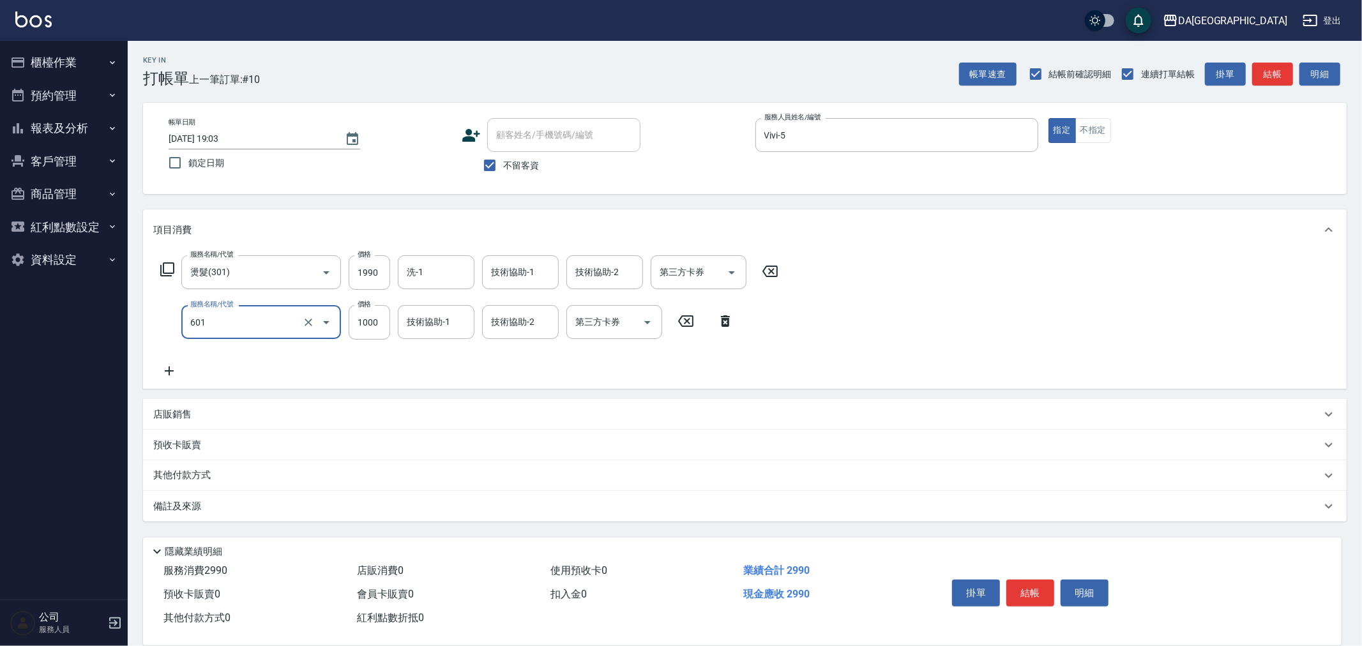
type input "自備護髮(1000上)(601)"
type input "1600"
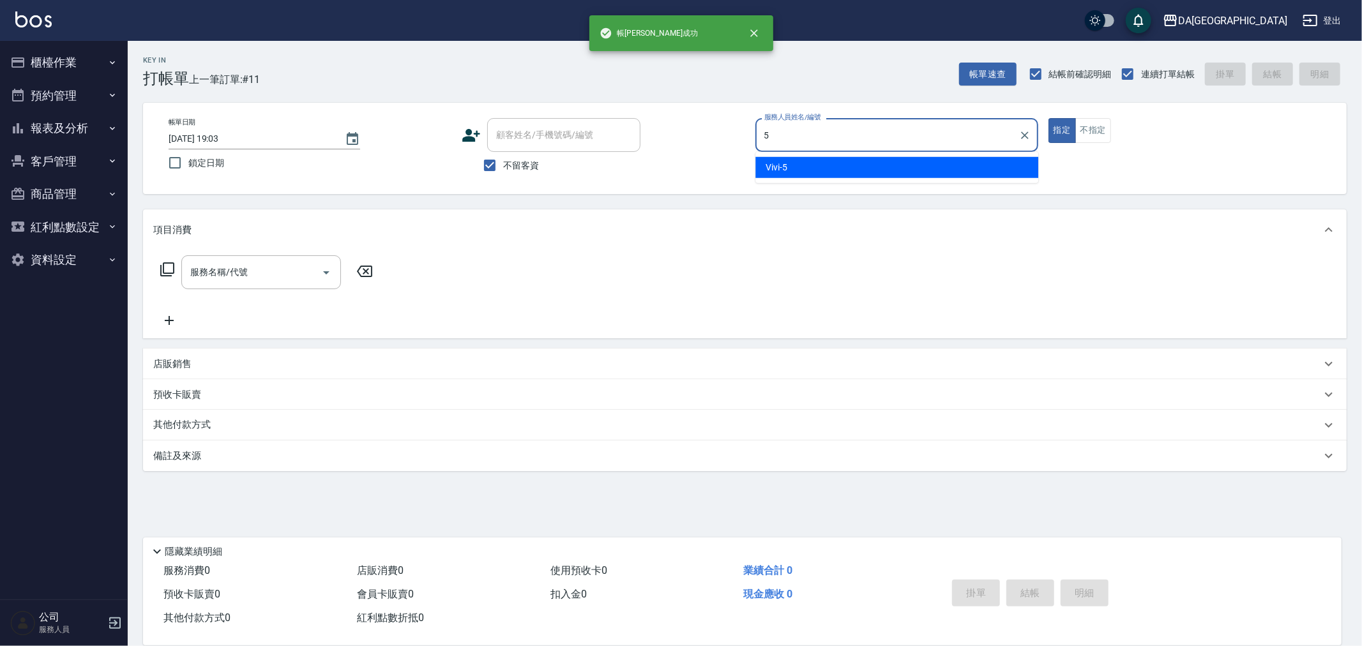
type input "Vivi-5"
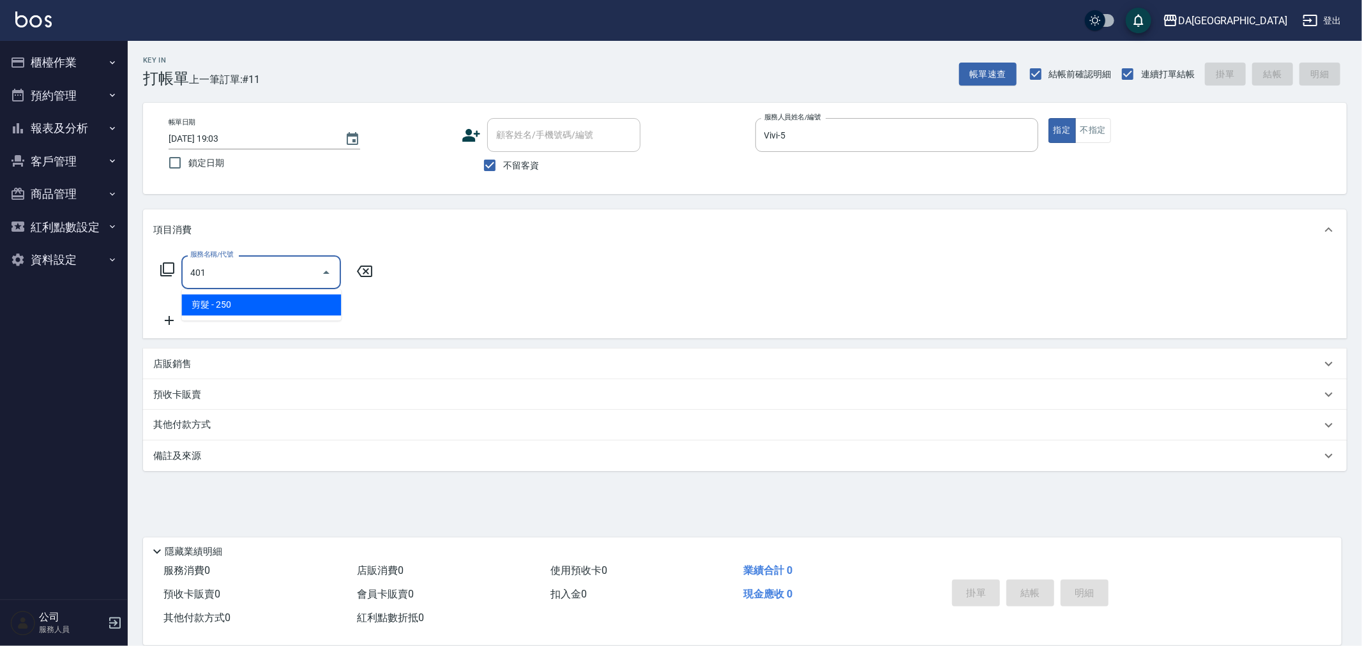
type input "剪髮(401)"
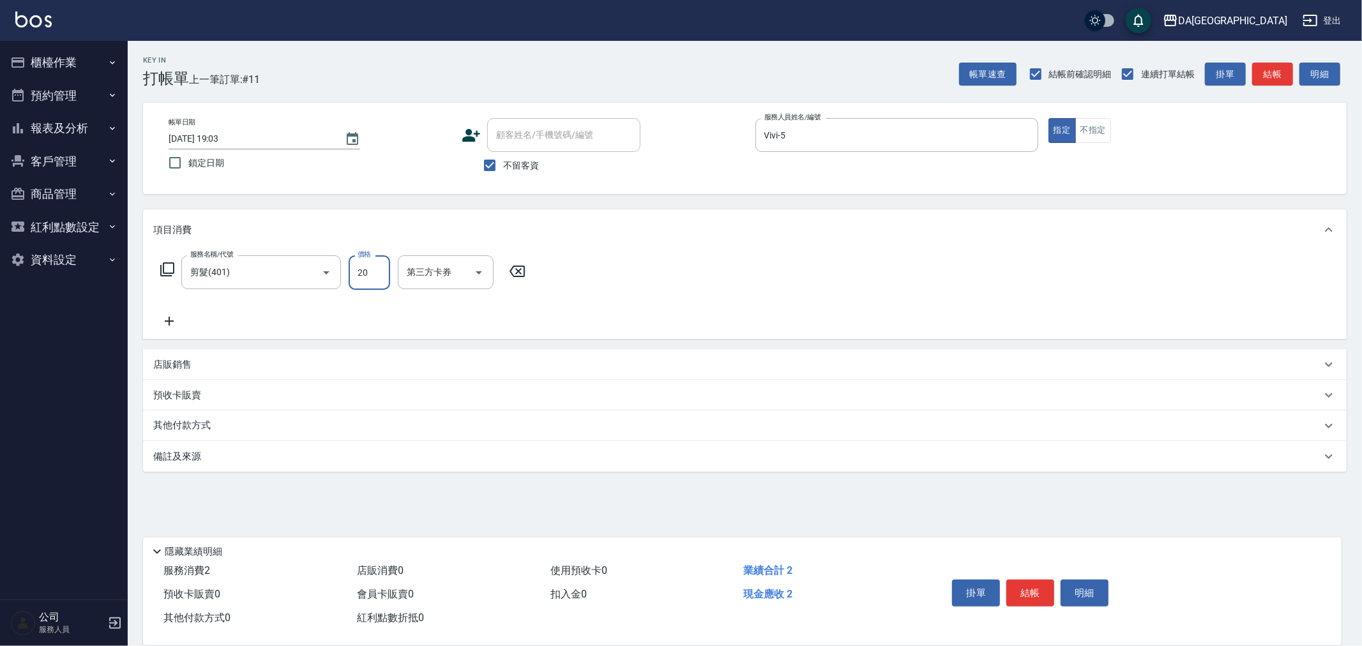
type input "200"
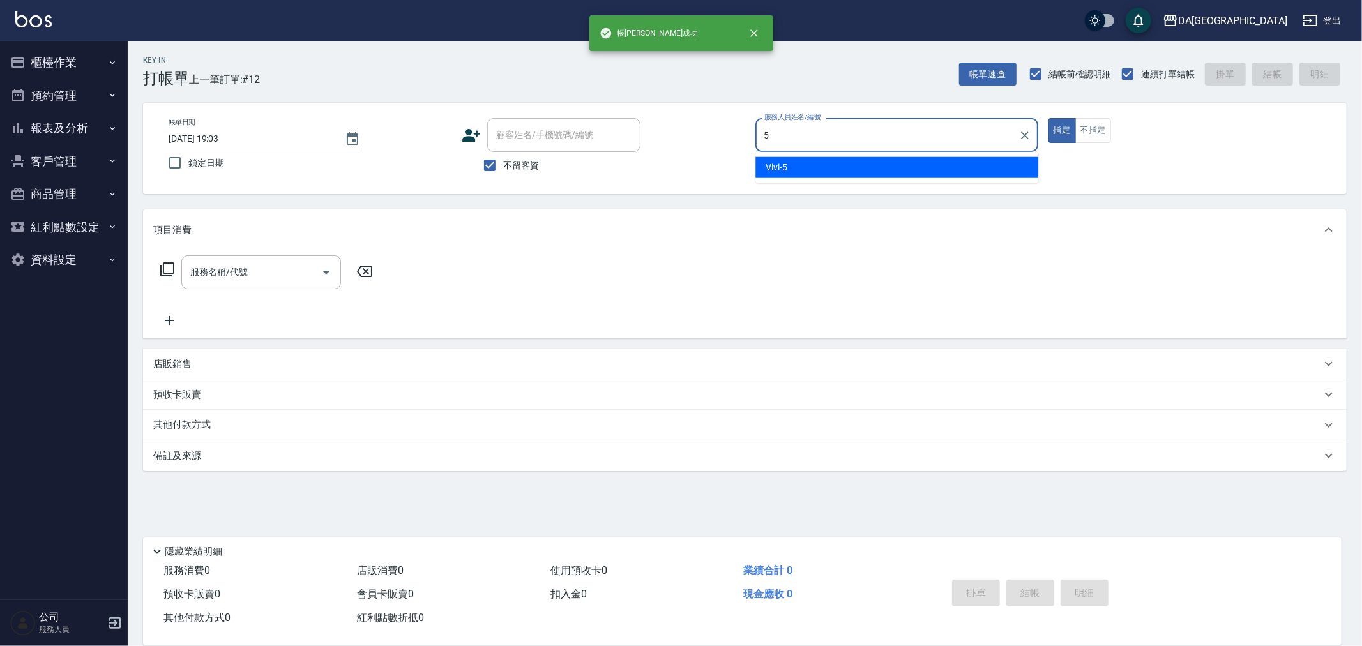
type input "Vivi-5"
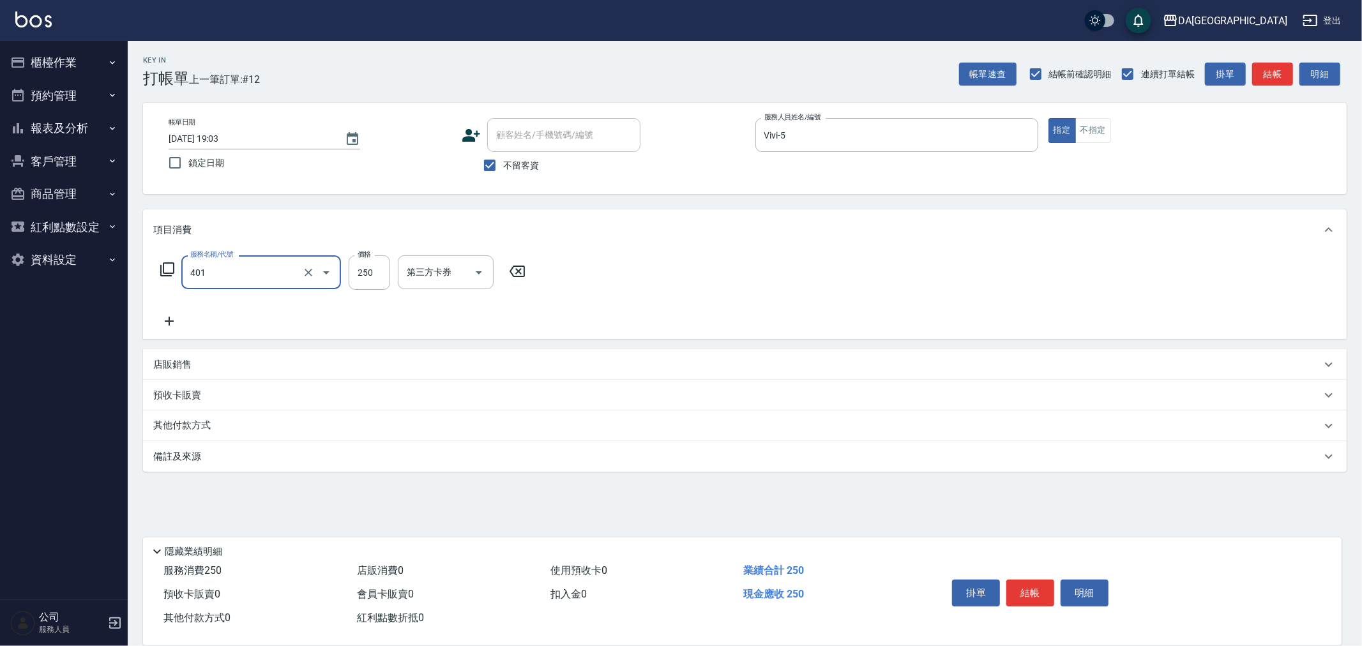
type input "剪髮(401)"
type input "400"
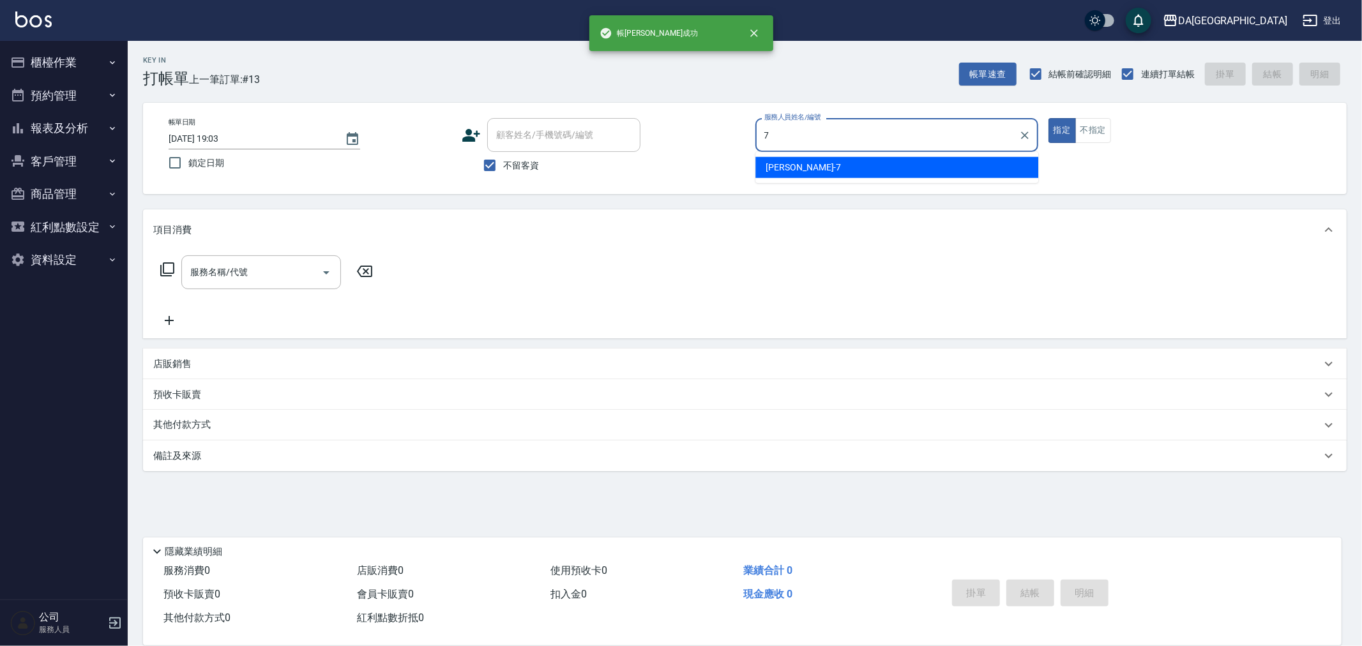
type input "Mimi-7"
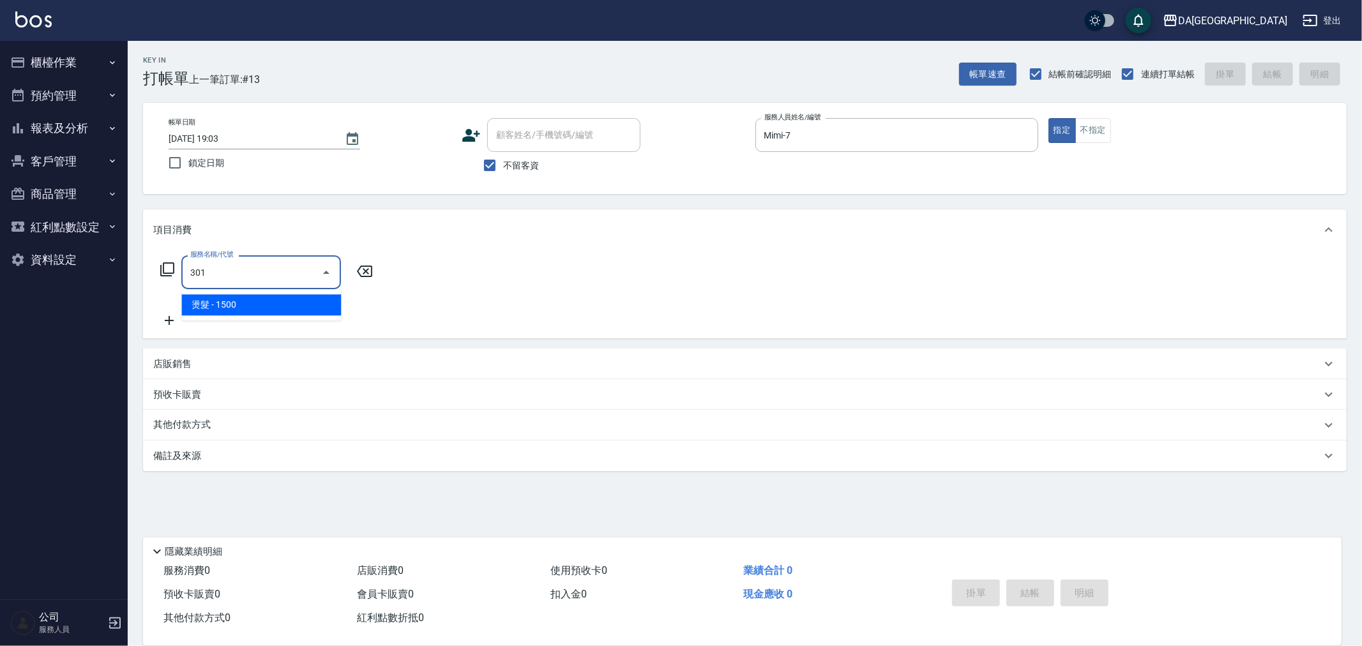
type input "燙髮(301)"
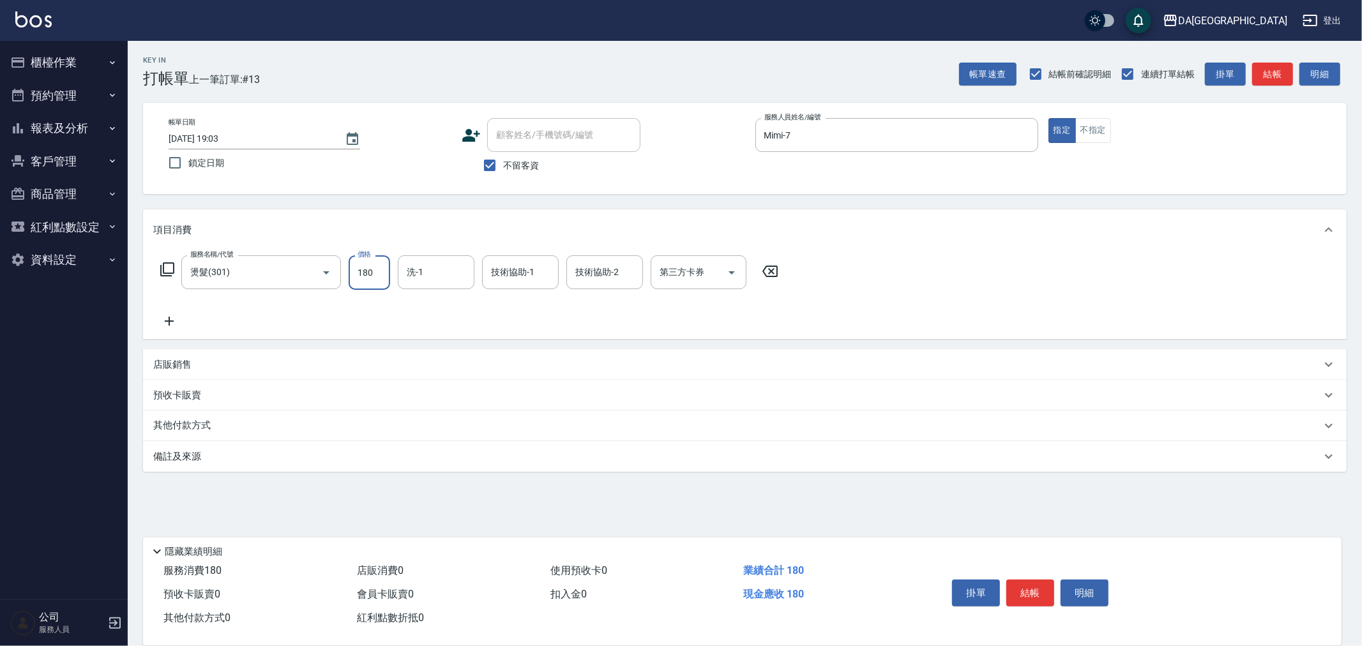
type input "1800"
